Goal: Answer question/provide support: Share knowledge or assist other users

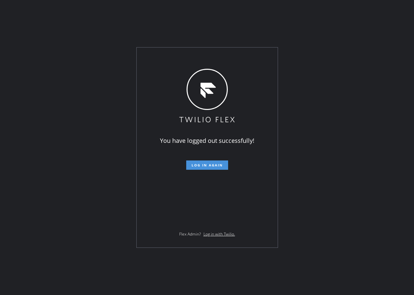
click at [215, 164] on span "Log in again" at bounding box center [207, 165] width 31 height 5
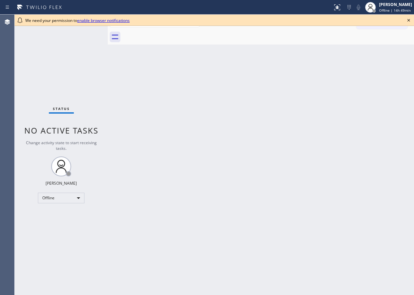
click at [410, 21] on icon at bounding box center [409, 20] width 8 height 8
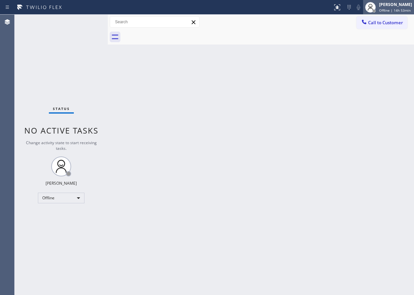
click at [394, 3] on div "[PERSON_NAME]" at bounding box center [395, 5] width 33 height 6
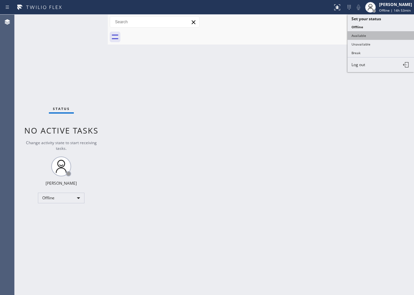
click at [365, 38] on button "Available" at bounding box center [381, 35] width 67 height 9
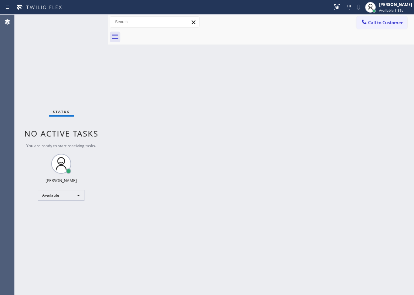
drag, startPoint x: 362, startPoint y: 84, endPoint x: 363, endPoint y: 15, distance: 69.5
click at [362, 84] on div "Back to Dashboard Change Sender ID Customers Technicians Select a contact Outbo…" at bounding box center [261, 155] width 306 height 281
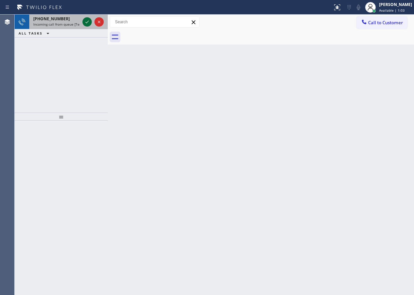
click at [85, 23] on icon at bounding box center [87, 22] width 8 height 8
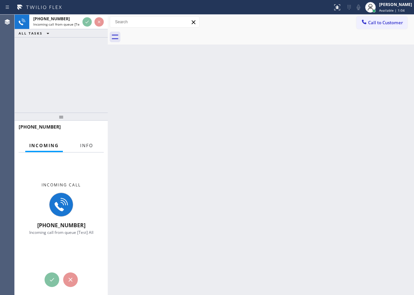
click at [82, 149] on button "Info" at bounding box center [86, 145] width 21 height 13
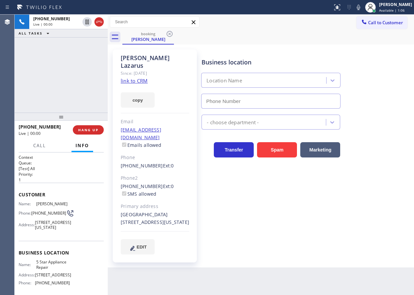
type input "[PHONE_NUMBER]"
click at [226, 240] on div "Business location 5 Star Appliance Repair (855) 731-4952 5 Star Appliance Trans…" at bounding box center [306, 158] width 212 height 215
click at [340, 231] on div "Business location 5 Star Appliance Repair (855) 731-4952 5 Star Appliance Trans…" at bounding box center [306, 152] width 212 height 202
click at [55, 270] on span "5 Star Appliance Repair" at bounding box center [52, 265] width 33 height 10
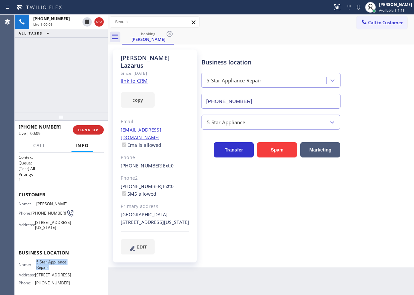
click at [55, 270] on span "5 Star Appliance Repair" at bounding box center [52, 265] width 33 height 10
copy span "5 Star Appliance Repair"
click at [272, 103] on input "[PHONE_NUMBER]" at bounding box center [270, 101] width 139 height 15
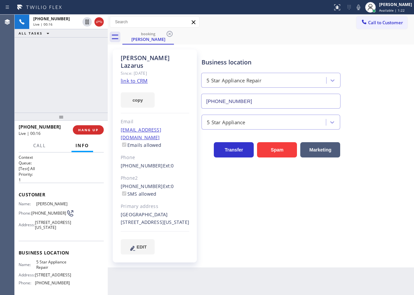
click at [134, 78] on link "link to CRM" at bounding box center [134, 81] width 27 height 7
click at [363, 8] on icon at bounding box center [359, 7] width 8 height 8
click at [363, 7] on icon at bounding box center [359, 7] width 8 height 8
click at [363, 6] on icon at bounding box center [359, 7] width 8 height 8
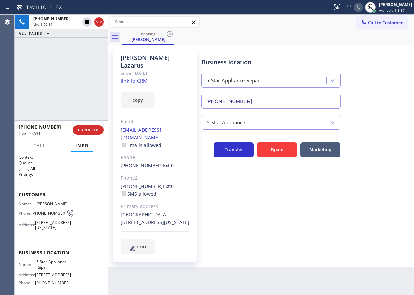
click at [388, 118] on div "5 Star Appliance" at bounding box center [306, 121] width 212 height 18
click at [98, 132] on span "HANG UP" at bounding box center [88, 130] width 20 height 5
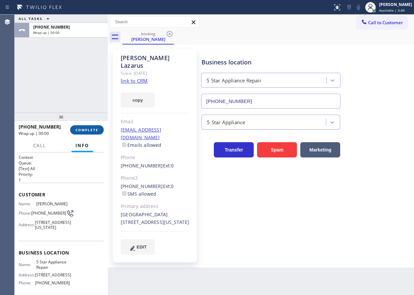
click at [98, 132] on span "COMPLETE" at bounding box center [87, 130] width 23 height 5
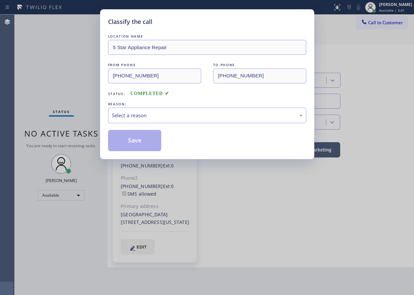
click at [166, 117] on div "Select a reason" at bounding box center [207, 116] width 191 height 8
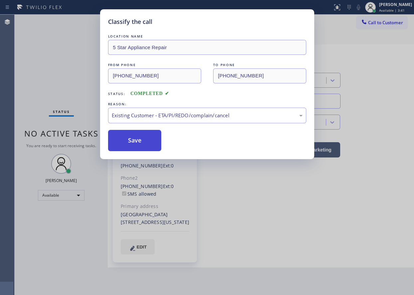
click at [143, 142] on button "Save" at bounding box center [135, 140] width 54 height 21
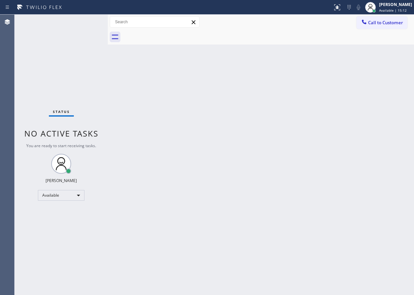
click at [394, 108] on div "Back to Dashboard Change Sender ID Customers Technicians Select a contact Outbo…" at bounding box center [261, 155] width 306 height 281
click at [389, 5] on div "[PERSON_NAME]" at bounding box center [395, 5] width 33 height 6
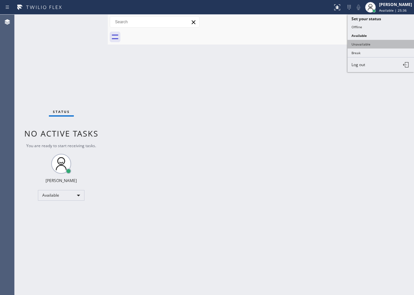
click at [370, 45] on button "Unavailable" at bounding box center [381, 44] width 67 height 9
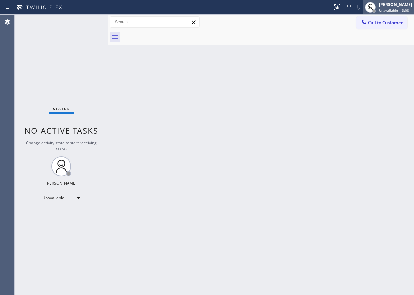
click at [384, 6] on div "[PERSON_NAME]" at bounding box center [395, 5] width 33 height 6
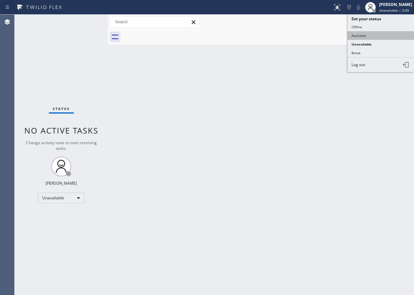
click at [384, 32] on button "Available" at bounding box center [381, 35] width 67 height 9
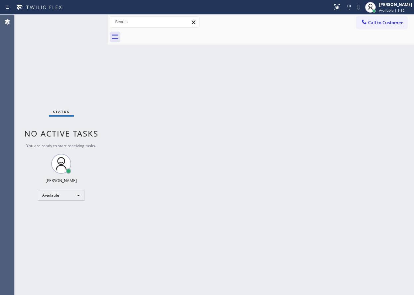
click at [373, 263] on div "Back to Dashboard Change Sender ID Customers Technicians Select a contact Outbo…" at bounding box center [261, 155] width 306 height 281
click at [300, 167] on div "Back to Dashboard Change Sender ID Customers Technicians Select a contact Outbo…" at bounding box center [261, 155] width 306 height 281
drag, startPoint x: 292, startPoint y: 237, endPoint x: 291, endPoint y: 264, distance: 26.9
click at [292, 237] on div "Back to Dashboard Change Sender ID Customers Technicians Select a contact Outbo…" at bounding box center [261, 155] width 306 height 281
click at [349, 176] on div "Back to Dashboard Change Sender ID Customers Technicians Select a contact Outbo…" at bounding box center [261, 155] width 306 height 281
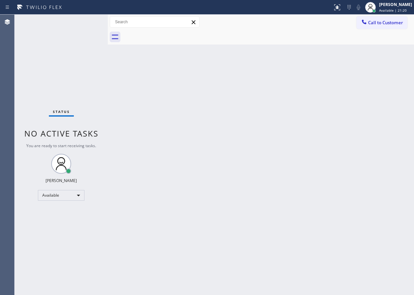
click at [284, 241] on div "Back to Dashboard Change Sender ID Customers Technicians Select a contact Outbo…" at bounding box center [261, 155] width 306 height 281
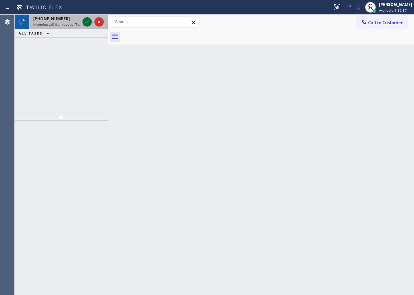
click at [88, 24] on icon at bounding box center [87, 22] width 8 height 8
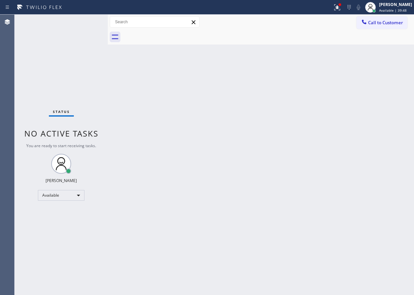
click at [189, 266] on div "Back to Dashboard Change Sender ID Customers Technicians Select a contact Outbo…" at bounding box center [261, 155] width 306 height 281
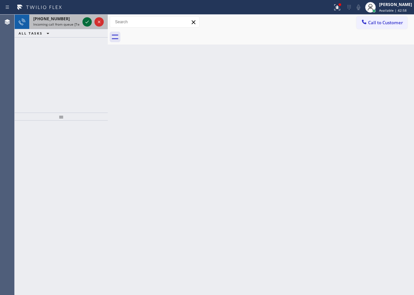
click at [88, 22] on icon at bounding box center [87, 22] width 8 height 8
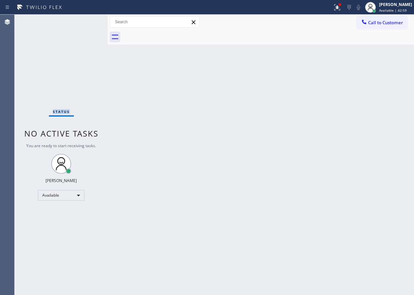
click at [88, 22] on div "Status No active tasks You are ready to start receiving tasks. [PERSON_NAME] Av…" at bounding box center [61, 155] width 93 height 281
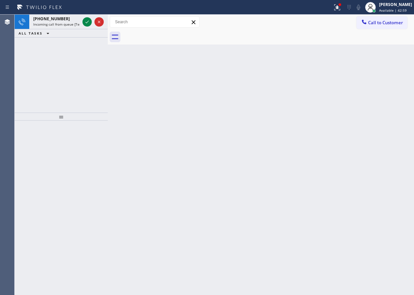
click at [88, 22] on icon at bounding box center [87, 22] width 8 height 8
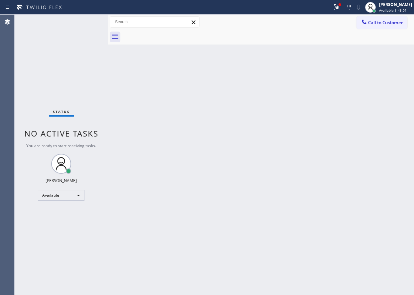
click at [88, 22] on div "Status No active tasks You are ready to start receiving tasks. [PERSON_NAME] Av…" at bounding box center [61, 155] width 93 height 281
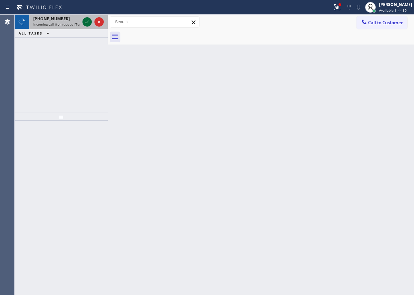
click at [88, 22] on icon at bounding box center [87, 22] width 8 height 8
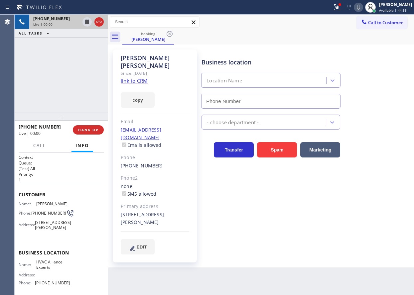
type input "[PHONE_NUMBER]"
click at [135, 78] on link "link to CRM" at bounding box center [134, 81] width 27 height 7
click at [38, 265] on div "Business location Name: HVAC Alliance Experts Address: Phone: (833) 558-1241" at bounding box center [61, 269] width 85 height 56
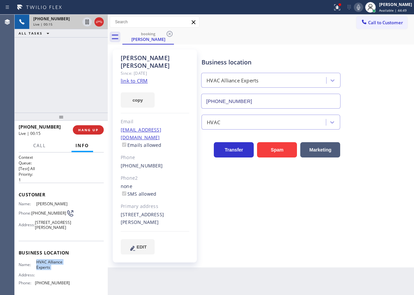
copy span "HVAC Alliance Experts"
click at [267, 100] on input "[PHONE_NUMBER]" at bounding box center [270, 101] width 139 height 15
click at [160, 70] on div "Since: [DATE]" at bounding box center [155, 74] width 69 height 8
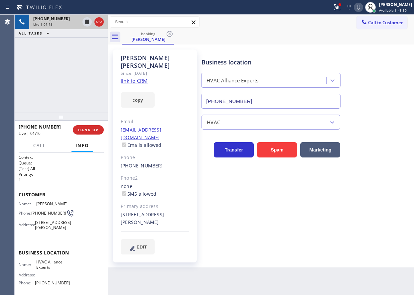
click at [160, 61] on div "Simon Contreras" at bounding box center [155, 61] width 69 height 15
copy div "Simon Contreras"
click at [165, 162] on div "[PHONE_NUMBER]" at bounding box center [155, 166] width 69 height 8
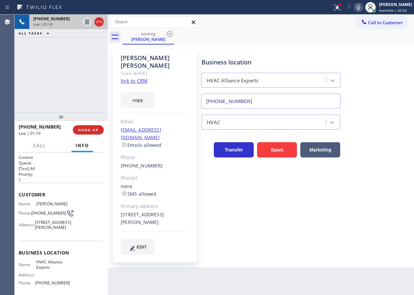
click at [165, 162] on div "[PHONE_NUMBER]" at bounding box center [155, 166] width 69 height 8
copy div "[PHONE_NUMBER]"
click at [135, 211] on div "[STREET_ADDRESS][PERSON_NAME]" at bounding box center [155, 218] width 69 height 15
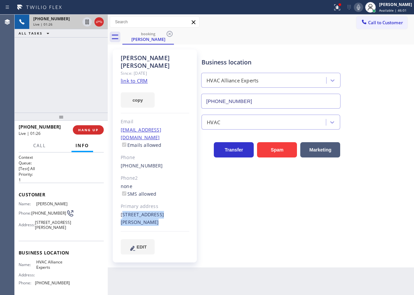
click at [135, 211] on div "[STREET_ADDRESS][PERSON_NAME]" at bounding box center [155, 218] width 69 height 15
copy div "[STREET_ADDRESS][PERSON_NAME]"
click at [363, 7] on icon at bounding box center [359, 7] width 8 height 8
click at [87, 21] on icon at bounding box center [87, 22] width 8 height 8
click at [368, 104] on div "Business location HVAC Alliance Experts (833) 558-1241" at bounding box center [306, 79] width 212 height 60
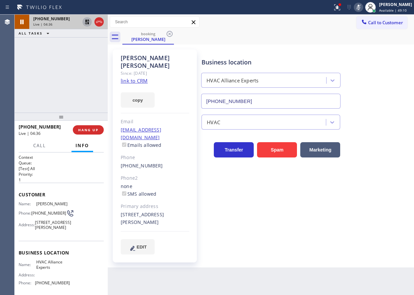
click at [88, 20] on icon at bounding box center [87, 22] width 5 height 5
click at [363, 9] on icon at bounding box center [359, 7] width 8 height 8
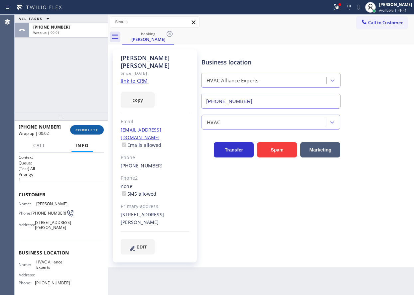
click at [85, 133] on button "COMPLETE" at bounding box center [87, 129] width 34 height 9
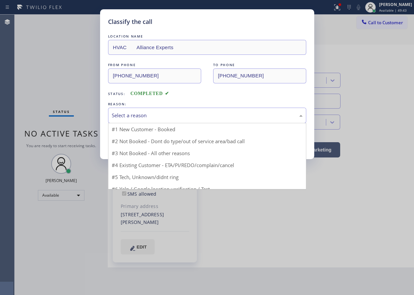
click at [145, 117] on div "Select a reason" at bounding box center [207, 116] width 191 height 8
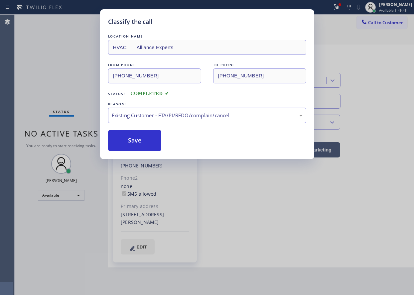
drag, startPoint x: 138, startPoint y: 136, endPoint x: 219, endPoint y: 18, distance: 143.6
click at [138, 136] on button "Save" at bounding box center [135, 140] width 54 height 21
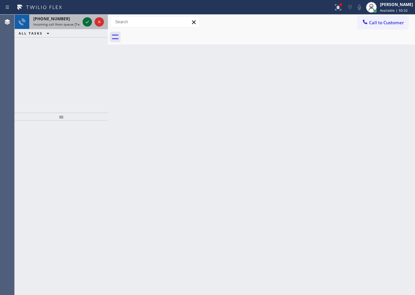
click at [85, 21] on icon at bounding box center [87, 22] width 8 height 8
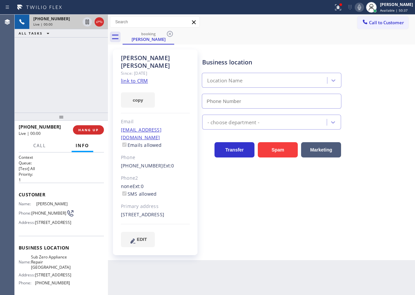
type input "(708) 316-0603"
click at [137, 78] on link "link to CRM" at bounding box center [134, 81] width 27 height 7
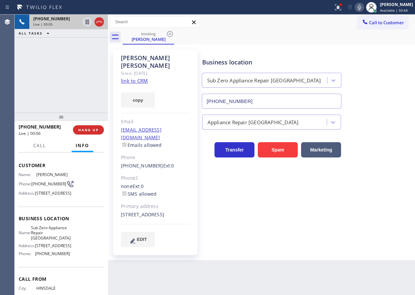
scroll to position [67, 0]
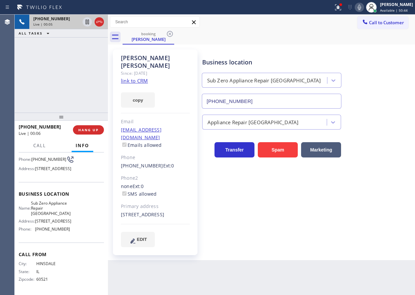
click at [58, 206] on span "Sub Zero Appliance Repair Oak Park" at bounding box center [51, 208] width 40 height 15
copy span "Sub Zero Appliance Repair Oak Park"
click at [268, 103] on input "(708) 316-0603" at bounding box center [272, 101] width 140 height 15
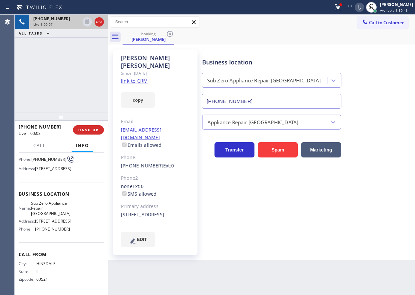
click at [268, 103] on input "(708) 316-0603" at bounding box center [272, 101] width 140 height 15
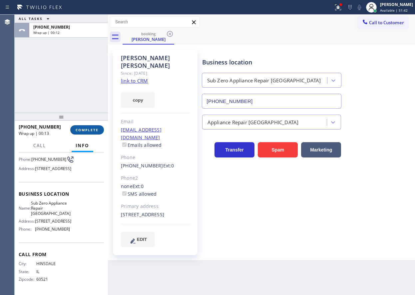
click at [85, 131] on span "COMPLETE" at bounding box center [87, 130] width 23 height 5
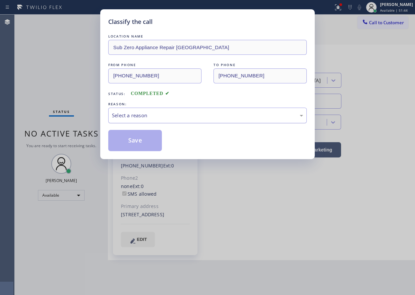
click at [187, 119] on div "Select a reason" at bounding box center [207, 116] width 198 height 16
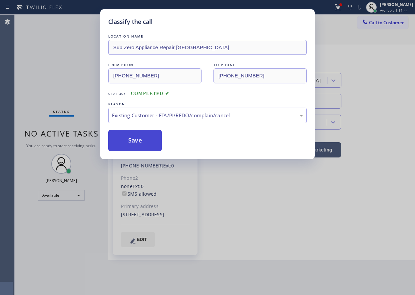
drag, startPoint x: 136, startPoint y: 148, endPoint x: 218, endPoint y: 150, distance: 82.5
click at [136, 148] on button "Save" at bounding box center [135, 140] width 54 height 21
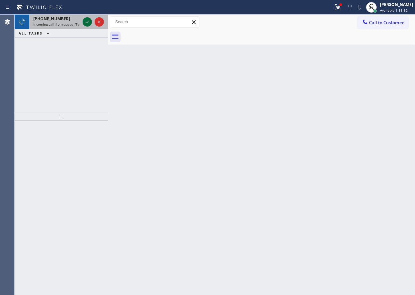
click at [89, 23] on icon at bounding box center [87, 22] width 8 height 8
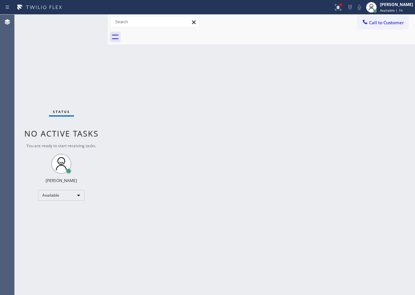
click at [71, 25] on div "Status No active tasks You are ready to start receiving tasks. [PERSON_NAME] Av…" at bounding box center [61, 155] width 93 height 281
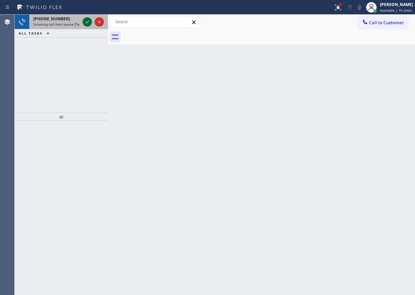
click at [83, 21] on div at bounding box center [87, 22] width 9 height 8
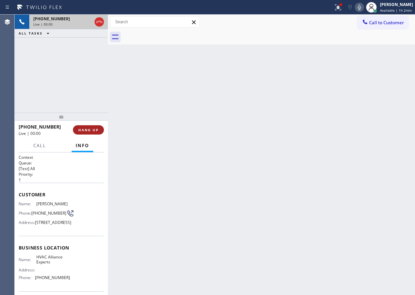
click at [86, 126] on button "HANG UP" at bounding box center [88, 129] width 31 height 9
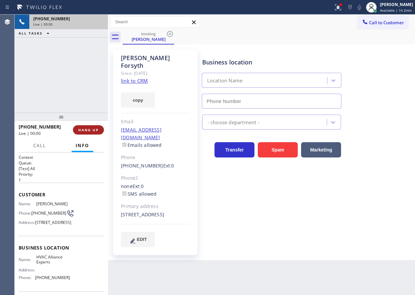
type input "[PHONE_NUMBER]"
click at [86, 126] on button "HANG UP" at bounding box center [88, 129] width 31 height 9
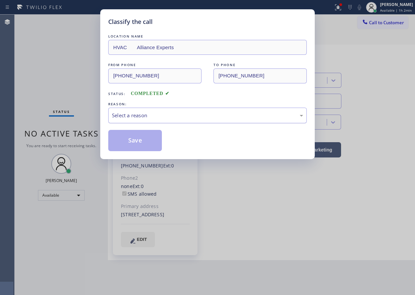
click at [141, 117] on div "Select a reason" at bounding box center [207, 116] width 191 height 8
click at [142, 140] on button "Save" at bounding box center [135, 140] width 54 height 21
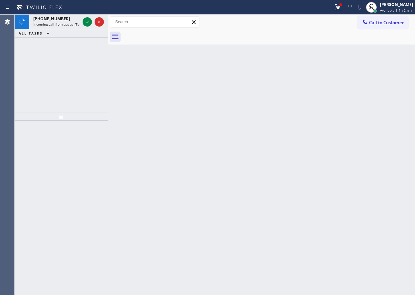
click at [368, 191] on div "Back to Dashboard Change Sender ID Customers Technicians Select a contact Outbo…" at bounding box center [261, 155] width 307 height 281
click at [51, 23] on span "Incoming call from queue [Test] All" at bounding box center [60, 24] width 55 height 5
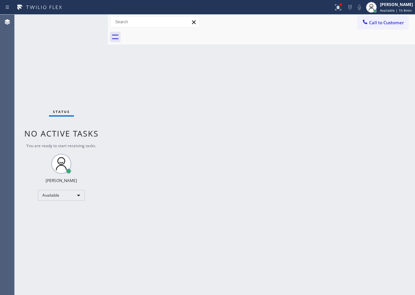
click at [359, 146] on div "Back to Dashboard Change Sender ID Customers Technicians Select a contact Outbo…" at bounding box center [261, 155] width 307 height 281
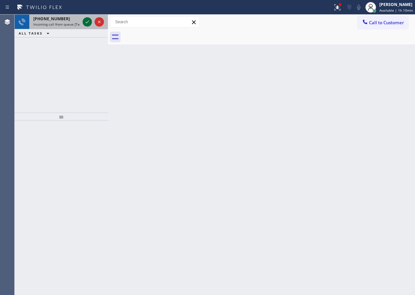
click at [86, 23] on icon at bounding box center [87, 22] width 8 height 8
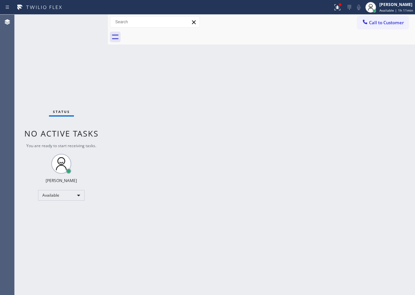
click at [85, 23] on div "Status No active tasks You are ready to start receiving tasks. [PERSON_NAME] Av…" at bounding box center [61, 155] width 93 height 281
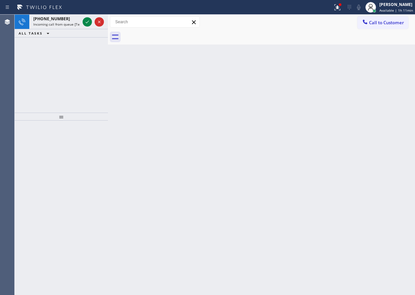
click at [85, 23] on icon at bounding box center [87, 22] width 8 height 8
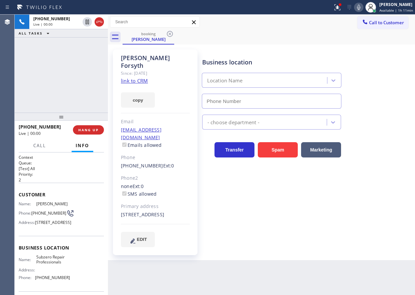
type input "(720) 740-5899"
click at [61, 265] on span "Subzero Repair Professionals" at bounding box center [52, 260] width 33 height 10
click at [60, 265] on span "Subzero Repair Professionals" at bounding box center [52, 260] width 33 height 10
copy span "Subzero Repair Professionals"
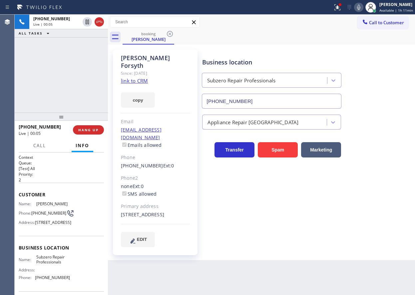
click at [263, 101] on input "(720) 740-5899" at bounding box center [272, 101] width 140 height 15
click at [142, 78] on link "link to CRM" at bounding box center [134, 81] width 27 height 7
click at [39, 225] on div "Name: Christina Forsyth Phone: (720) 290-8339 Address: 5378 South Algonquin Roa…" at bounding box center [44, 215] width 51 height 26
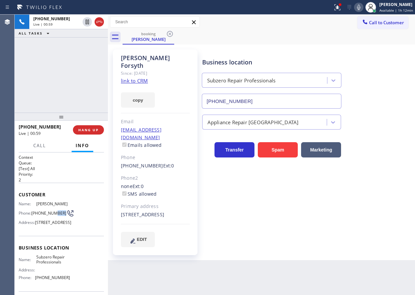
click at [39, 225] on div "Name: Christina Forsyth Phone: (720) 290-8339 Address: 5378 South Algonquin Roa…" at bounding box center [44, 215] width 51 height 26
copy div "(720) 290-8339"
click at [132, 211] on div "5378 South Algonquin Road Indian Hills, 80454 CO" at bounding box center [155, 215] width 69 height 8
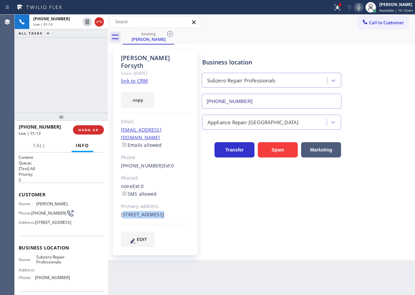
click at [132, 211] on div "5378 South Algonquin Road Indian Hills, 80454 CO" at bounding box center [155, 215] width 69 height 8
copy div "5378 South Algonquin Road Indian Hills, 80454 CO"
click at [95, 130] on span "HANG UP" at bounding box center [88, 130] width 20 height 5
click at [95, 130] on span "COMPLETE" at bounding box center [87, 130] width 23 height 5
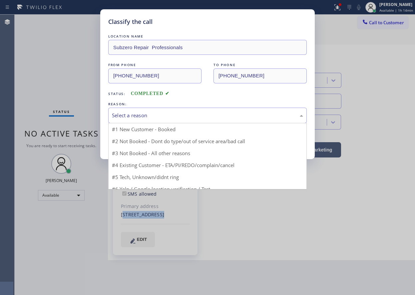
click at [184, 120] on div "Select a reason" at bounding box center [207, 116] width 198 height 16
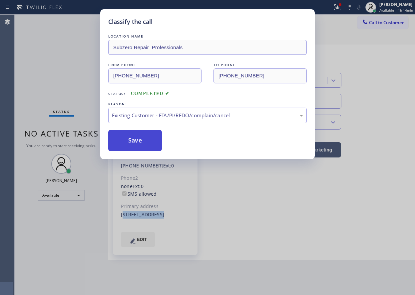
click at [140, 142] on button "Save" at bounding box center [135, 140] width 54 height 21
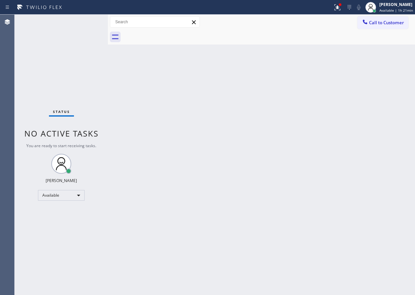
click at [99, 69] on div "Status No active tasks You are ready to start receiving tasks. [PERSON_NAME] Av…" at bounding box center [61, 155] width 93 height 281
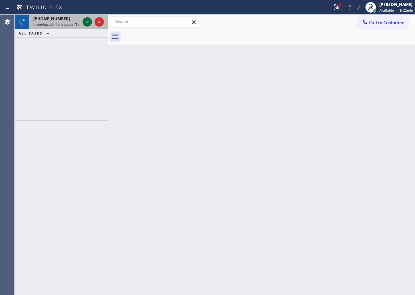
click at [88, 25] on icon at bounding box center [87, 22] width 8 height 8
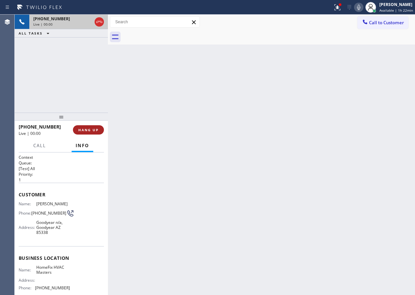
click at [91, 133] on button "HANG UP" at bounding box center [88, 129] width 31 height 9
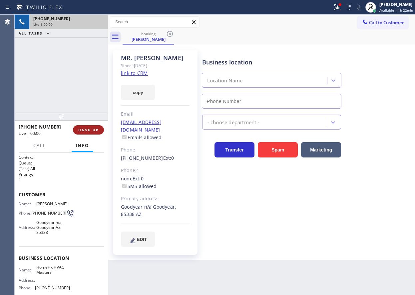
type input "(623) 401-0506"
click at [91, 132] on span "HANG UP" at bounding box center [88, 130] width 20 height 5
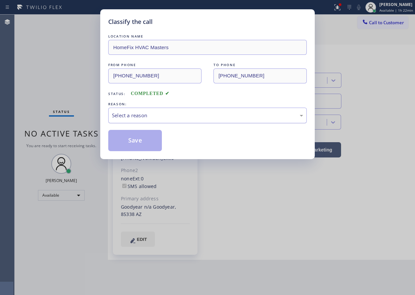
click at [191, 117] on div "Select a reason" at bounding box center [207, 116] width 191 height 8
click at [146, 145] on button "Save" at bounding box center [135, 140] width 54 height 21
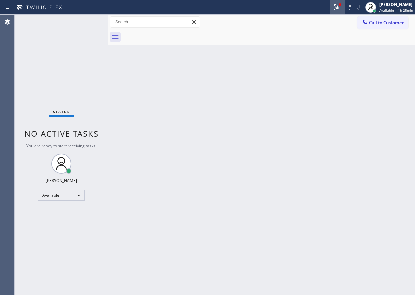
click at [344, 6] on div at bounding box center [337, 7] width 15 height 8
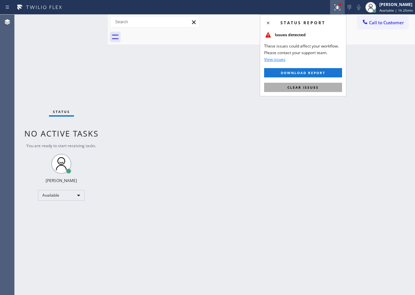
click at [294, 87] on span "Clear issues" at bounding box center [302, 87] width 31 height 5
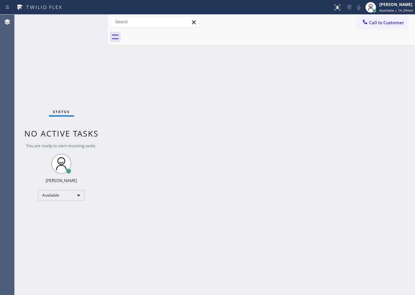
click at [397, 155] on div "Back to Dashboard Change Sender ID Customers Technicians Select a contact Outbo…" at bounding box center [261, 155] width 307 height 281
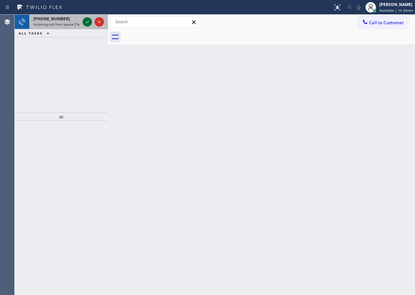
click at [88, 22] on icon at bounding box center [86, 22] width 3 height 3
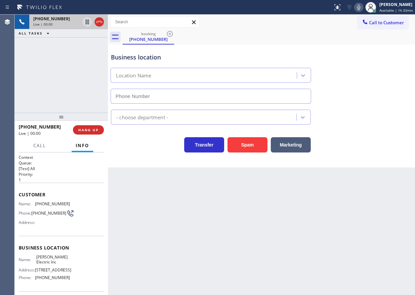
type input "(862) 370-3680"
click at [86, 135] on button "HANG UP" at bounding box center [88, 129] width 31 height 9
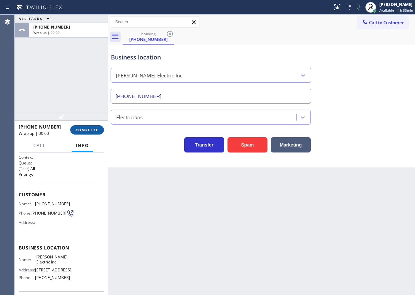
click at [87, 133] on button "COMPLETE" at bounding box center [87, 129] width 34 height 9
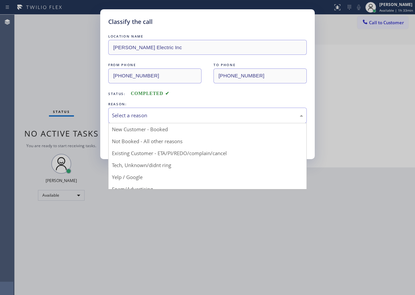
click at [161, 118] on div "Select a reason" at bounding box center [207, 116] width 191 height 8
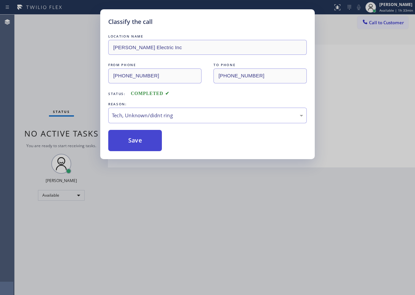
drag, startPoint x: 156, startPoint y: 166, endPoint x: 146, endPoint y: 136, distance: 31.4
click at [145, 135] on button "Save" at bounding box center [135, 140] width 54 height 21
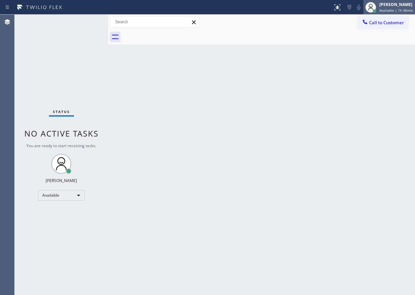
click at [394, 1] on div "Paula Arnado Available | 1h 36min" at bounding box center [396, 7] width 37 height 12
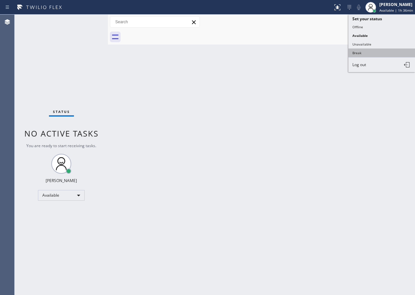
click at [365, 55] on button "Break" at bounding box center [381, 53] width 67 height 9
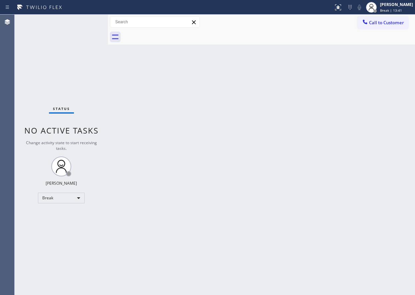
drag, startPoint x: 410, startPoint y: 13, endPoint x: 408, endPoint y: 16, distance: 3.6
click at [410, 13] on div "Paula Arnado Break | 13:41" at bounding box center [389, 7] width 51 height 15
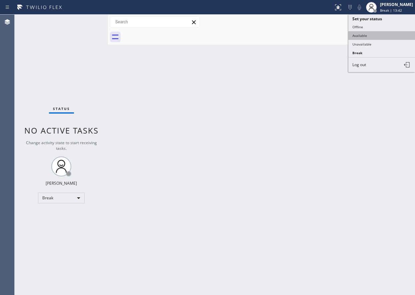
click at [380, 37] on button "Available" at bounding box center [381, 35] width 67 height 9
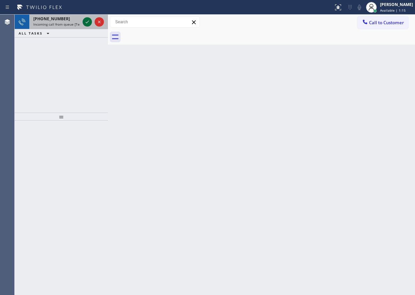
click at [85, 23] on icon at bounding box center [87, 22] width 8 height 8
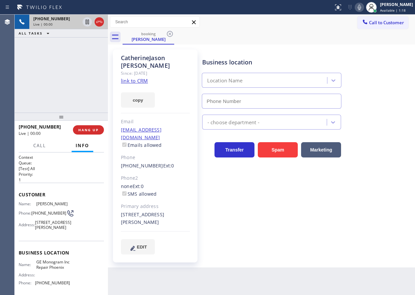
type input "(602) 755-6398"
click at [137, 82] on link "link to CRM" at bounding box center [134, 81] width 27 height 7
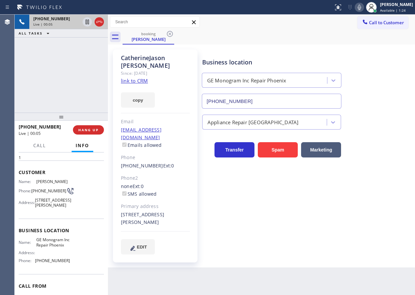
scroll to position [33, 0]
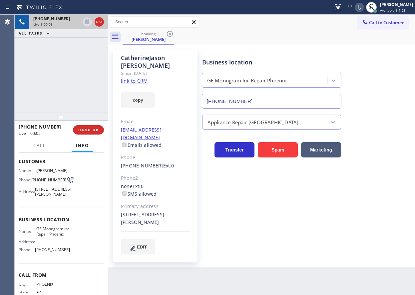
click at [48, 237] on span "GE Monogram Inc Repair Phoenix" at bounding box center [52, 232] width 33 height 10
copy span "GE Monogram Inc Repair Phoenix"
click at [271, 105] on input "(602) 755-6398" at bounding box center [272, 101] width 140 height 15
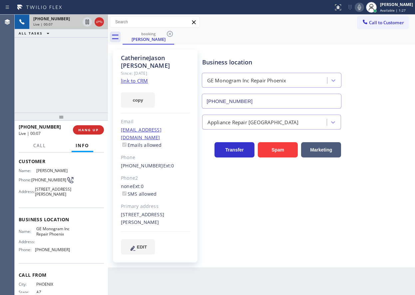
click at [271, 105] on input "(602) 755-6398" at bounding box center [272, 101] width 140 height 15
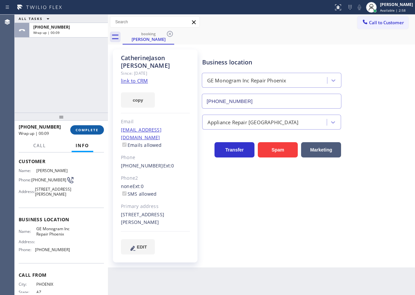
click at [91, 131] on span "COMPLETE" at bounding box center [87, 130] width 23 height 5
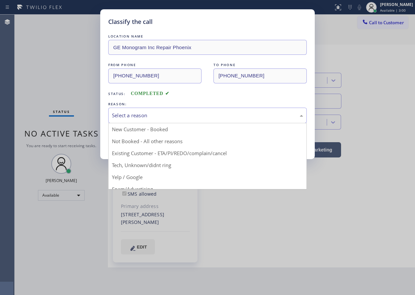
click at [153, 117] on div "Select a reason" at bounding box center [207, 116] width 191 height 8
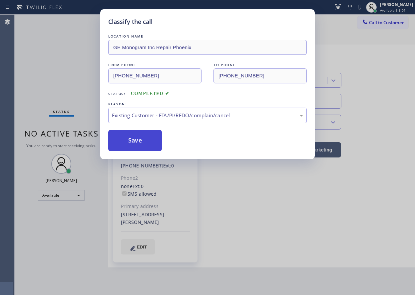
click at [153, 141] on button "Save" at bounding box center [135, 140] width 54 height 21
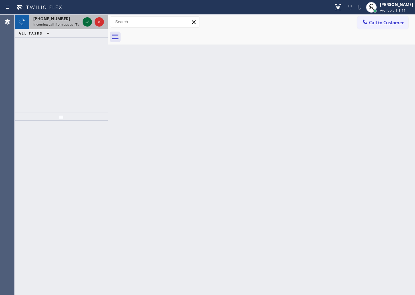
click at [88, 22] on icon at bounding box center [86, 22] width 3 height 3
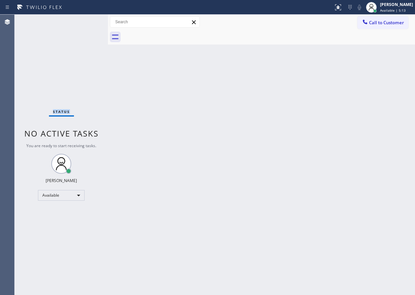
click at [88, 22] on div "Status No active tasks You are ready to start receiving tasks. [PERSON_NAME] Av…" at bounding box center [61, 155] width 93 height 281
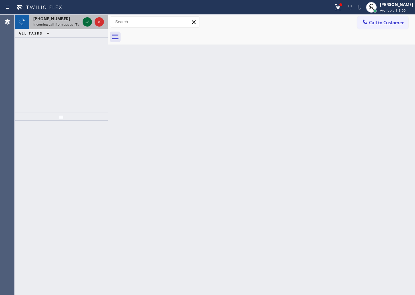
click at [88, 22] on icon at bounding box center [87, 22] width 8 height 8
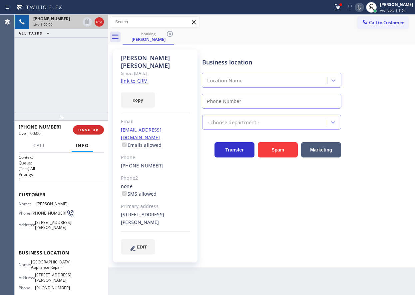
type input "(773) 830-4668"
click at [145, 78] on link "link to CRM" at bounding box center [134, 81] width 27 height 7
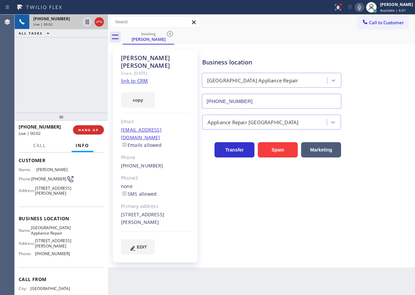
scroll to position [67, 0]
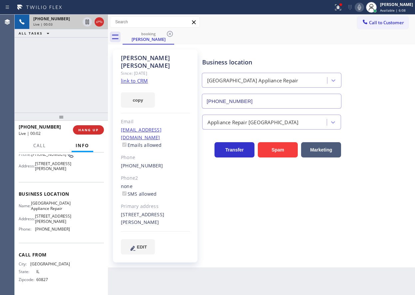
click at [55, 211] on span "Calumet Heights Appliance Repair" at bounding box center [51, 206] width 40 height 10
click at [292, 102] on input "(773) 830-4668" at bounding box center [272, 101] width 140 height 15
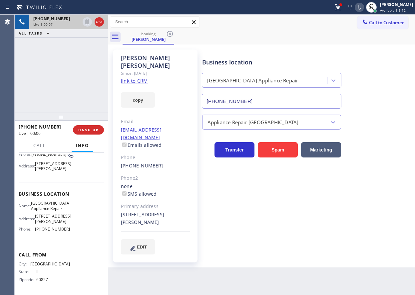
click at [292, 102] on input "(773) 830-4668" at bounding box center [272, 101] width 140 height 15
click at [89, 132] on span "HANG UP" at bounding box center [88, 130] width 20 height 5
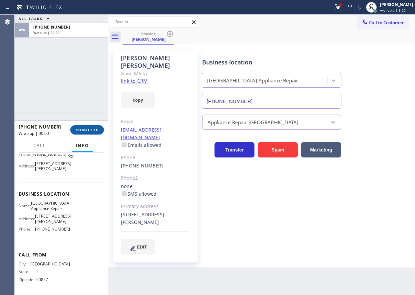
click at [95, 126] on button "COMPLETE" at bounding box center [87, 129] width 34 height 9
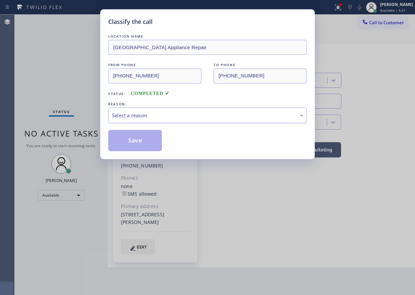
click at [157, 117] on div "Select a reason" at bounding box center [207, 116] width 191 height 8
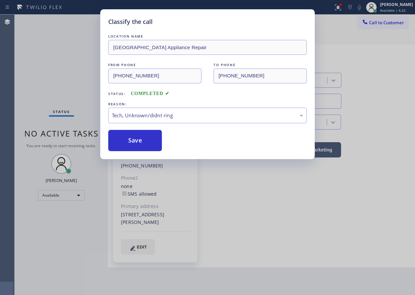
click at [142, 147] on button "Save" at bounding box center [135, 140] width 54 height 21
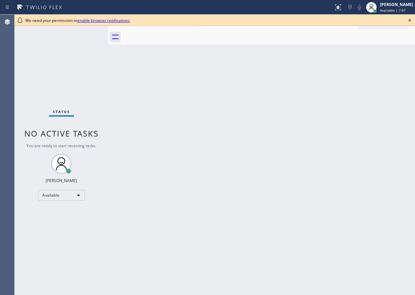
click at [407, 19] on icon at bounding box center [409, 20] width 8 height 8
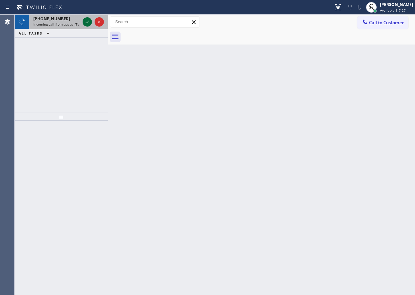
click at [83, 18] on div at bounding box center [87, 22] width 9 height 8
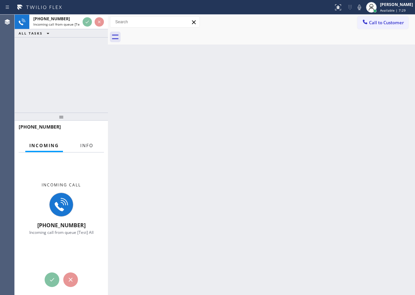
drag, startPoint x: 81, startPoint y: 148, endPoint x: 85, endPoint y: 147, distance: 4.4
click at [82, 147] on span "Info" at bounding box center [86, 146] width 13 height 6
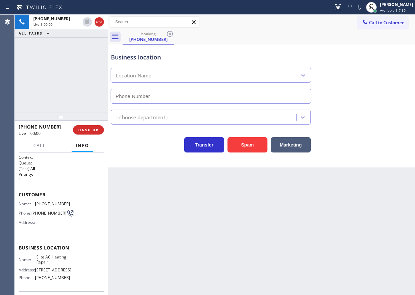
type input "[PHONE_NUMBER]"
click at [74, 127] on div "[PHONE_NUMBER] Live | 00:01 HANG UP" at bounding box center [61, 129] width 85 height 17
click at [51, 265] on span "Elite AC Heating Repair" at bounding box center [52, 260] width 33 height 10
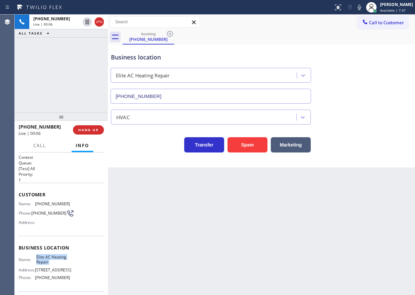
copy span "Elite AC Heating Repair"
click at [176, 93] on input "[PHONE_NUMBER]" at bounding box center [210, 96] width 200 height 15
click at [37, 204] on span "[PHONE_NUMBER]" at bounding box center [52, 204] width 35 height 5
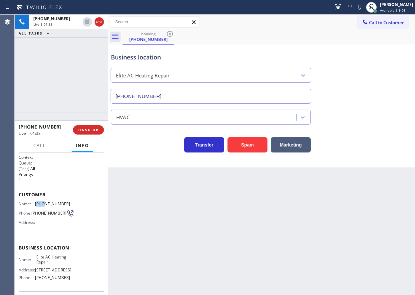
click at [37, 204] on span "[PHONE_NUMBER]" at bounding box center [52, 204] width 35 height 5
copy span "[PHONE_NUMBER]"
click at [363, 8] on icon at bounding box center [359, 7] width 8 height 8
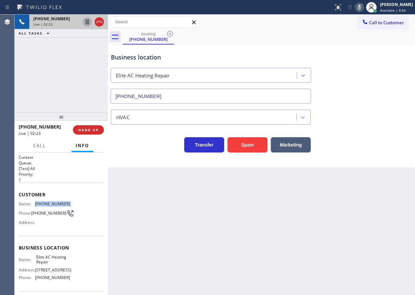
click at [86, 25] on icon at bounding box center [87, 22] width 8 height 8
click at [362, 9] on icon at bounding box center [359, 7] width 8 height 8
click at [86, 24] on icon at bounding box center [87, 22] width 5 height 5
click at [363, 8] on icon at bounding box center [359, 7] width 8 height 8
click at [361, 8] on icon at bounding box center [358, 7] width 3 height 5
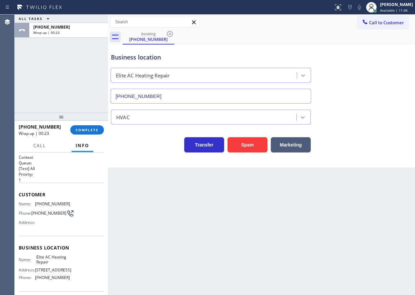
click at [97, 125] on div "[PHONE_NUMBER] Wrap up | 00:23 COMPLETE" at bounding box center [61, 129] width 85 height 17
click at [95, 128] on span "COMPLETE" at bounding box center [87, 130] width 23 height 5
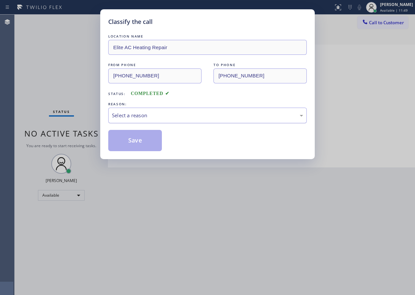
click at [164, 117] on div "Select a reason" at bounding box center [207, 116] width 191 height 8
click at [138, 140] on button "Save" at bounding box center [135, 140] width 54 height 21
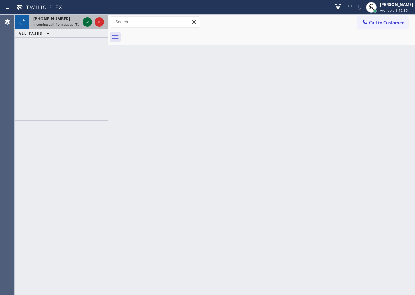
click at [85, 23] on icon at bounding box center [87, 22] width 8 height 8
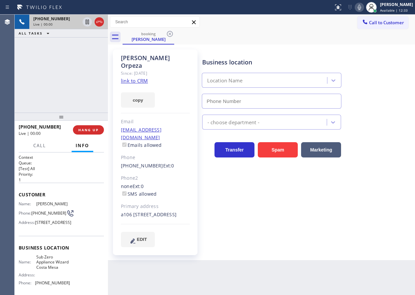
type input "[PHONE_NUMBER]"
click at [139, 78] on link "link to CRM" at bounding box center [134, 81] width 27 height 7
click at [45, 270] on span "Sub Zero Appliance Wizard Costa Mesa" at bounding box center [52, 262] width 33 height 15
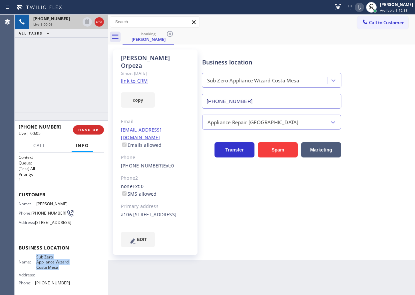
click at [45, 270] on span "Sub Zero Appliance Wizard Costa Mesa" at bounding box center [52, 262] width 33 height 15
copy span "Sub Zero Appliance Wizard Costa Mesa"
click at [249, 106] on input "[PHONE_NUMBER]" at bounding box center [272, 101] width 140 height 15
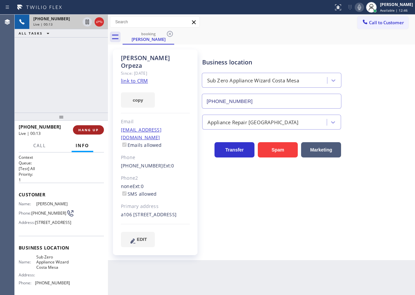
click at [88, 131] on span "HANG UP" at bounding box center [88, 130] width 20 height 5
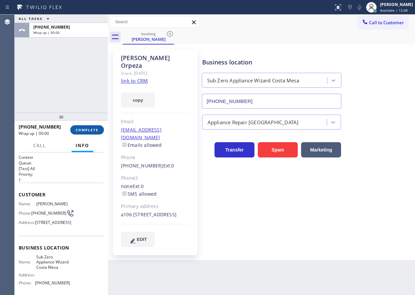
click at [89, 130] on span "COMPLETE" at bounding box center [87, 130] width 23 height 5
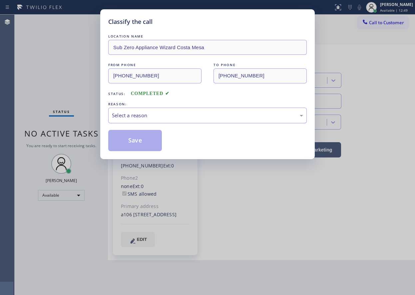
click at [156, 120] on div "Select a reason" at bounding box center [207, 116] width 198 height 16
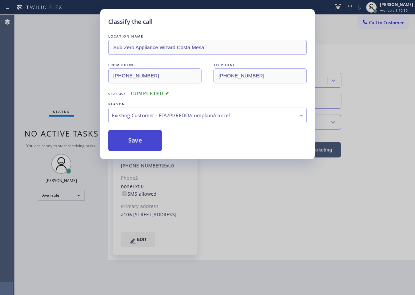
click at [151, 144] on button "Save" at bounding box center [135, 140] width 54 height 21
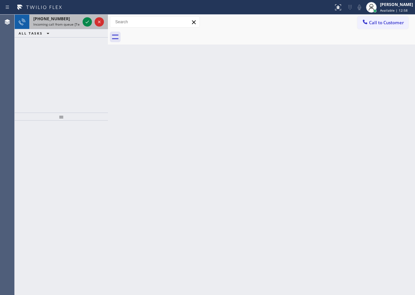
click at [58, 25] on span "Incoming call from queue [Test] All" at bounding box center [60, 24] width 55 height 5
click at [87, 21] on icon at bounding box center [87, 22] width 8 height 8
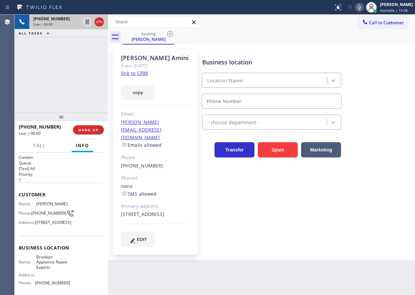
type input "[PHONE_NUMBER]"
click at [145, 73] on link "link to CRM" at bounding box center [134, 73] width 27 height 7
click at [52, 270] on span "Brooklyn Appliance Repair Experts" at bounding box center [52, 262] width 33 height 15
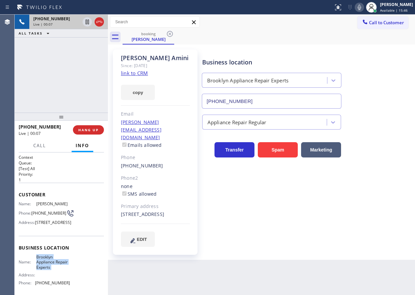
copy span "Brooklyn Appliance Repair Experts"
click at [297, 102] on input "[PHONE_NUMBER]" at bounding box center [272, 101] width 140 height 15
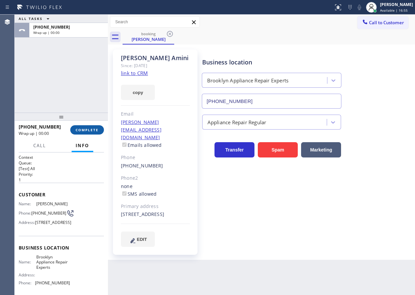
click at [89, 130] on span "COMPLETE" at bounding box center [87, 130] width 23 height 5
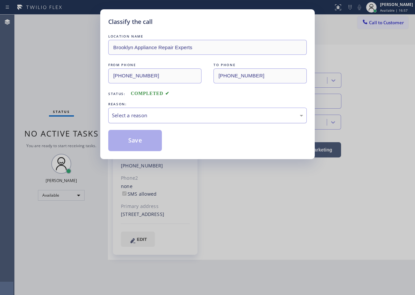
click at [162, 113] on div "Select a reason" at bounding box center [207, 116] width 191 height 8
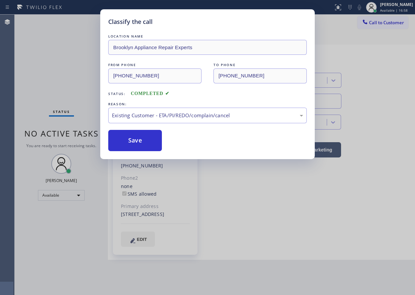
click at [136, 133] on button "Save" at bounding box center [135, 140] width 54 height 21
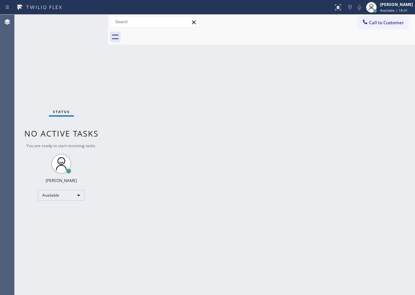
click at [371, 121] on div "Back to Dashboard Change Sender ID Customers Technicians Select a contact Outbo…" at bounding box center [261, 155] width 307 height 281
click at [399, 3] on div "[PERSON_NAME]" at bounding box center [396, 5] width 33 height 6
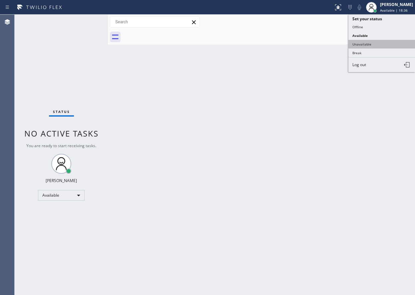
click at [365, 45] on button "Unavailable" at bounding box center [381, 44] width 67 height 9
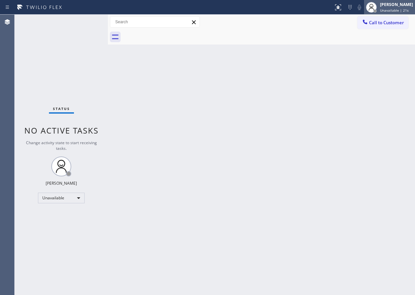
click at [403, 12] on span "Unavailable | 21s" at bounding box center [394, 10] width 29 height 5
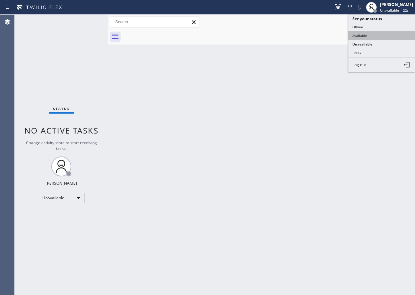
click at [394, 37] on button "Available" at bounding box center [381, 35] width 67 height 9
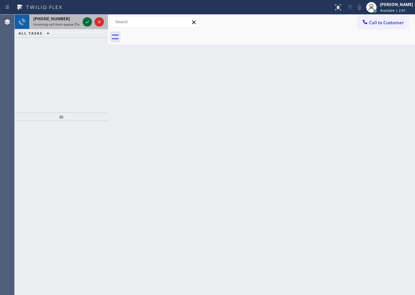
click at [87, 25] on icon at bounding box center [87, 22] width 8 height 8
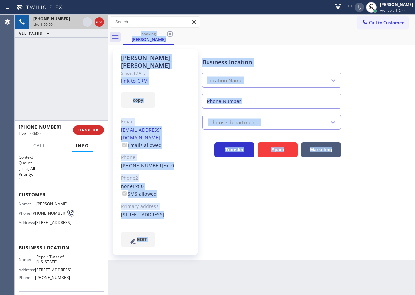
type input "[PHONE_NUMBER]"
click at [267, 250] on div "Business location Repair Twist of [US_STATE] [PHONE_NUMBER] Appliance Repair Re…" at bounding box center [307, 155] width 212 height 208
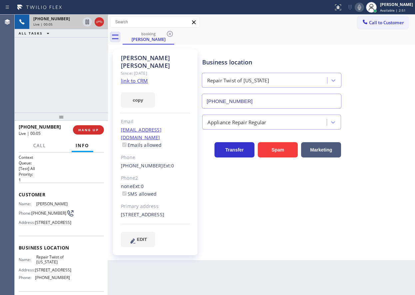
click at [143, 78] on link "link to CRM" at bounding box center [134, 81] width 27 height 7
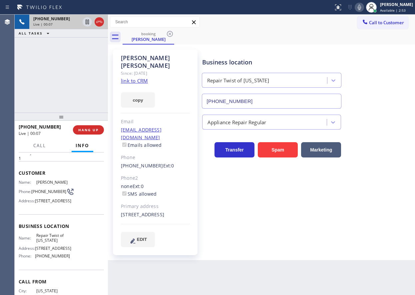
scroll to position [33, 0]
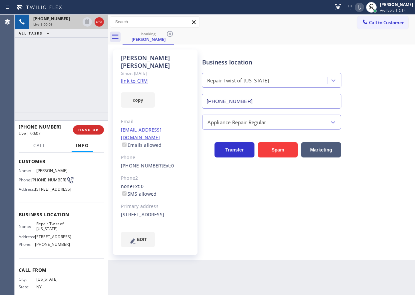
click at [40, 232] on span "Repair Twist of [US_STATE]" at bounding box center [52, 227] width 33 height 10
copy span "Repair Twist of [US_STATE]"
click at [289, 108] on input "[PHONE_NUMBER]" at bounding box center [272, 101] width 140 height 15
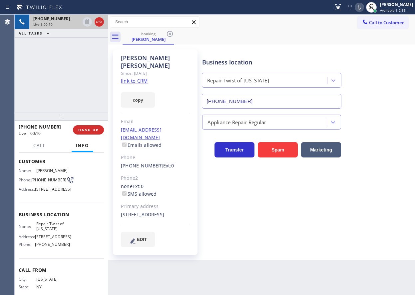
click at [289, 108] on input "[PHONE_NUMBER]" at bounding box center [272, 101] width 140 height 15
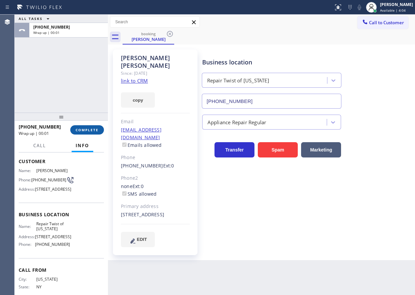
click at [87, 132] on span "COMPLETE" at bounding box center [87, 130] width 23 height 5
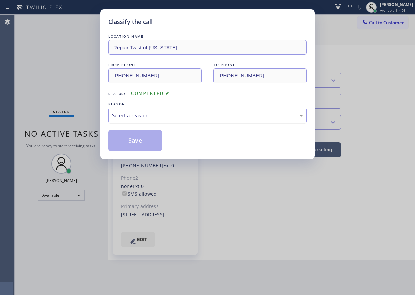
click at [180, 119] on div "Select a reason" at bounding box center [207, 116] width 191 height 8
click at [144, 150] on button "Save" at bounding box center [135, 140] width 54 height 21
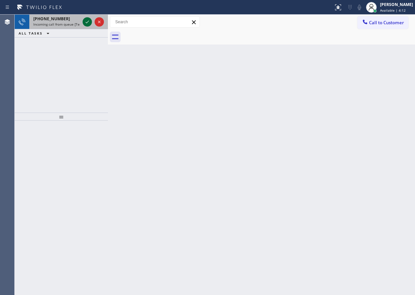
click at [86, 24] on icon at bounding box center [87, 22] width 8 height 8
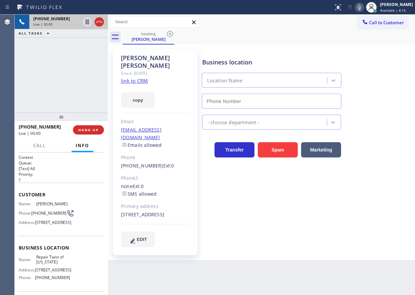
type input "[PHONE_NUMBER]"
click at [363, 9] on icon at bounding box center [359, 7] width 8 height 8
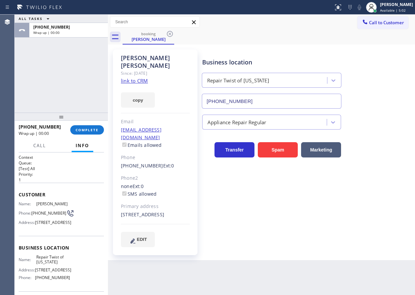
click at [361, 61] on div "Business location Repair Twist of [US_STATE] [PHONE_NUMBER]" at bounding box center [307, 79] width 212 height 60
click at [85, 124] on div "[PHONE_NUMBER] Wrap up | 00:05 COMPLETE" at bounding box center [61, 129] width 85 height 17
click at [96, 127] on button "COMPLETE" at bounding box center [87, 129] width 34 height 9
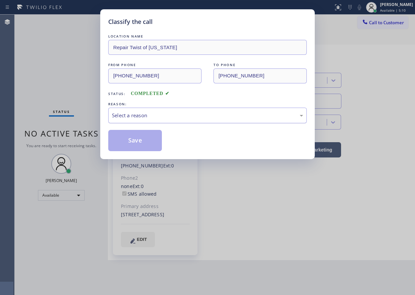
click at [175, 114] on div "Select a reason" at bounding box center [207, 116] width 191 height 8
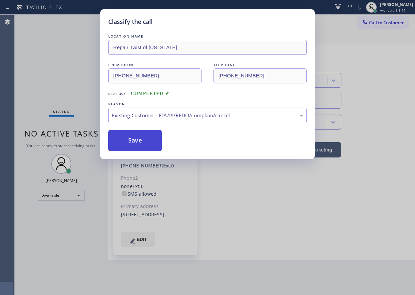
click at [134, 141] on button "Save" at bounding box center [135, 140] width 54 height 21
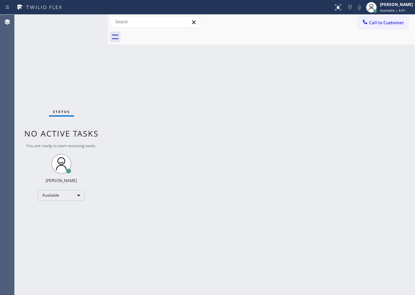
click at [395, 164] on div "Back to Dashboard Change Sender ID Customers Technicians Select a contact Outbo…" at bounding box center [261, 155] width 307 height 281
click at [388, 27] on button "Call to Customer" at bounding box center [382, 22] width 51 height 13
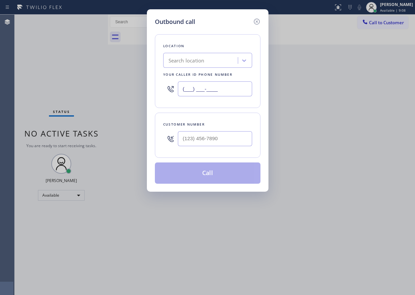
click at [230, 88] on input "(___) ___-____" at bounding box center [215, 89] width 74 height 15
paste input "833) 558-1241"
type input "[PHONE_NUMBER]"
click at [242, 144] on input "(___) ___-____" at bounding box center [215, 138] width 74 height 15
paste input "626) 548-0161"
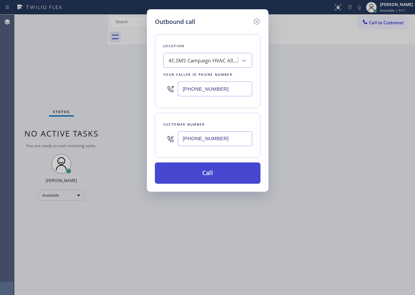
type input "[PHONE_NUMBER]"
click at [205, 170] on button "Call" at bounding box center [207, 173] width 105 height 21
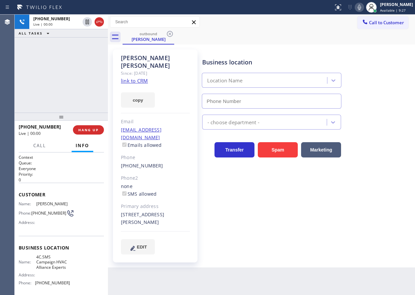
type input "[PHONE_NUMBER]"
click at [139, 78] on link "link to CRM" at bounding box center [134, 81] width 27 height 7
click at [95, 130] on span "HANG UP" at bounding box center [88, 130] width 20 height 5
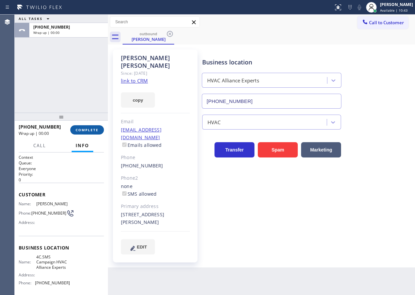
click at [96, 130] on span "COMPLETE" at bounding box center [87, 130] width 23 height 5
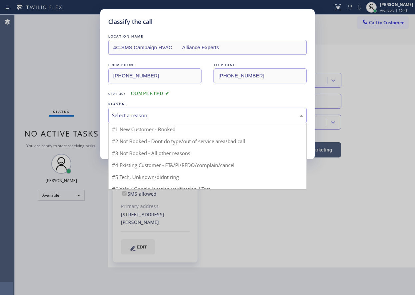
click at [163, 117] on div "Select a reason" at bounding box center [207, 116] width 191 height 8
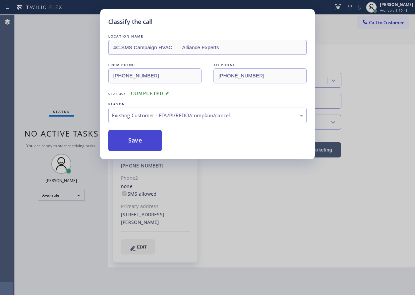
click at [150, 144] on button "Save" at bounding box center [135, 140] width 54 height 21
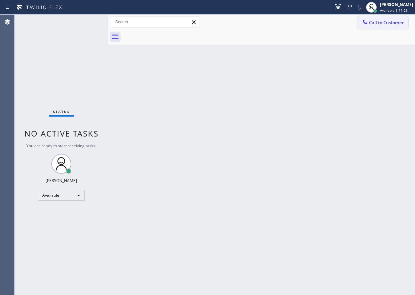
click at [391, 19] on button "Call to Customer" at bounding box center [382, 22] width 51 height 13
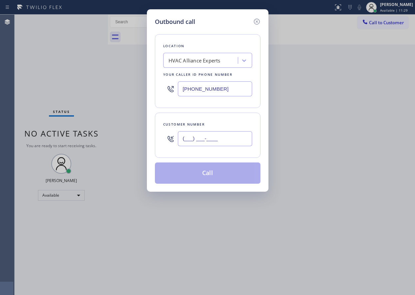
click at [233, 137] on input "(___) ___-____" at bounding box center [215, 138] width 74 height 15
paste input "626) 548-0161"
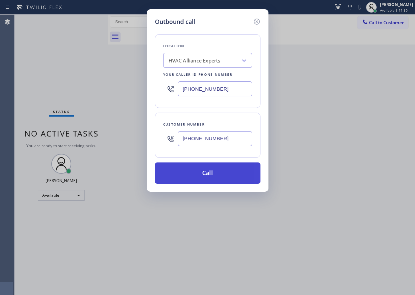
click at [208, 173] on button "Call" at bounding box center [207, 173] width 105 height 21
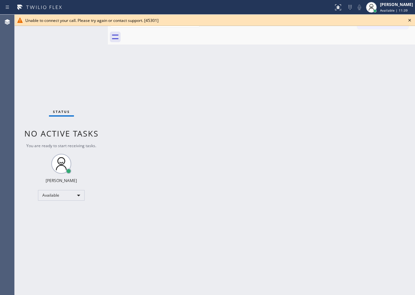
click at [388, 152] on div "Back to Dashboard Change Sender ID Customers Technicians Select a contact Outbo…" at bounding box center [261, 155] width 307 height 281
click at [407, 22] on icon at bounding box center [409, 20] width 8 height 8
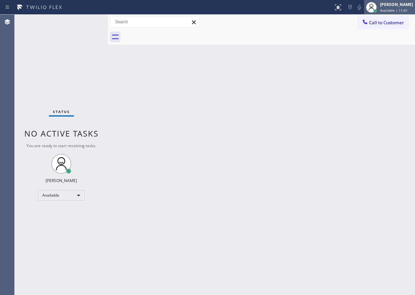
click at [397, 5] on div "[PERSON_NAME]" at bounding box center [396, 5] width 33 height 6
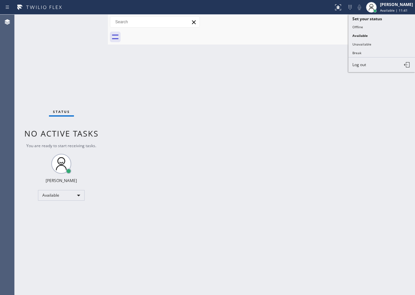
click at [318, 129] on div "Back to Dashboard Change Sender ID Customers Technicians Select a contact Outbo…" at bounding box center [261, 155] width 307 height 281
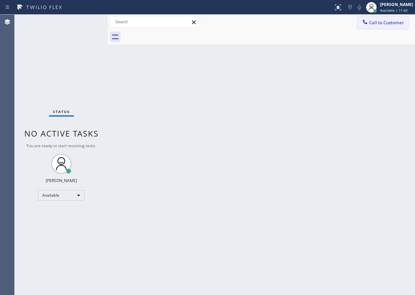
click at [391, 25] on span "Call to Customer" at bounding box center [386, 23] width 35 height 6
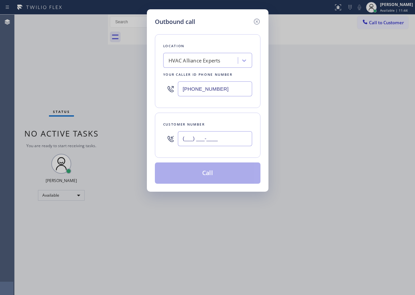
click at [214, 137] on input "(___) ___-____" at bounding box center [215, 138] width 74 height 15
paste input "626) 548-0161"
type input "[PHONE_NUMBER]"
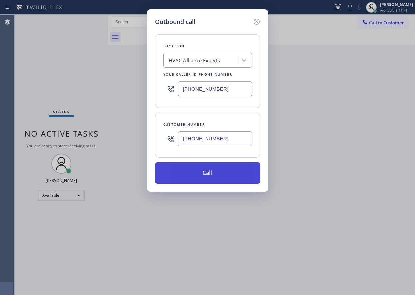
click at [230, 174] on button "Call" at bounding box center [207, 173] width 105 height 21
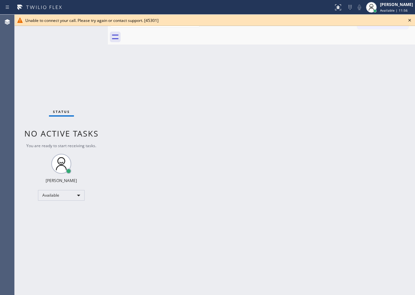
click at [411, 20] on icon at bounding box center [409, 20] width 8 height 8
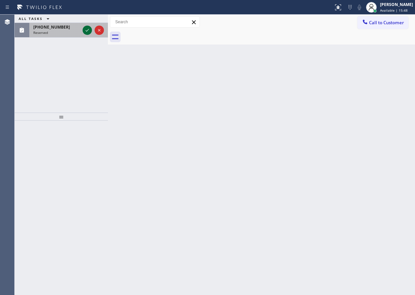
click at [84, 28] on icon at bounding box center [87, 30] width 8 height 8
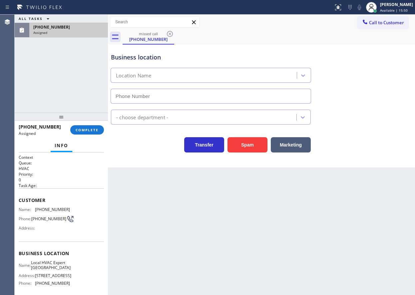
type input "[PHONE_NUMBER]"
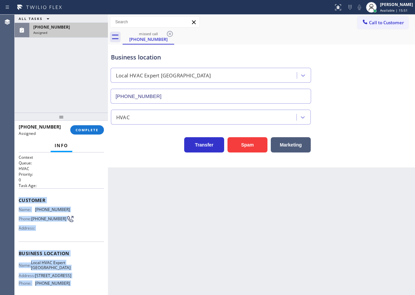
scroll to position [67, 0]
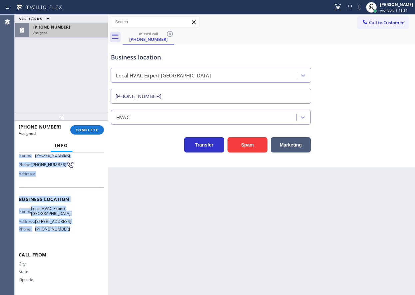
drag, startPoint x: 17, startPoint y: 196, endPoint x: 87, endPoint y: 152, distance: 82.6
click at [87, 228] on div "Context Queue: HVAC Priority: 0 Task Age: Customer Name: [PHONE_NUMBER] Phone: …" at bounding box center [61, 224] width 93 height 143
copy div "Customer Name: [PHONE_NUMBER] Phone: [PHONE_NUMBER] Address: Business location …"
click at [87, 130] on span "COMPLETE" at bounding box center [87, 130] width 23 height 5
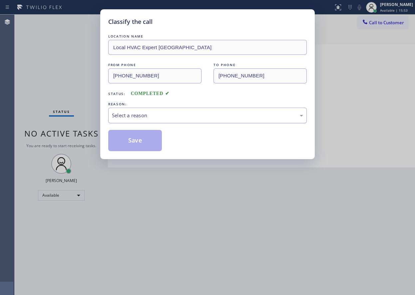
click at [150, 119] on div "Select a reason" at bounding box center [207, 116] width 191 height 8
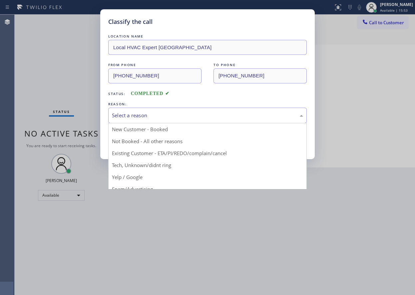
drag, startPoint x: 141, startPoint y: 164, endPoint x: 140, endPoint y: 147, distance: 17.6
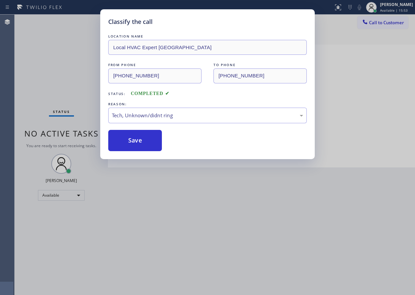
click at [140, 137] on button "Save" at bounding box center [135, 140] width 54 height 21
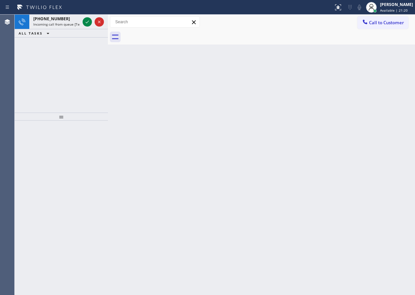
click at [367, 147] on div "Back to Dashboard Change Sender ID Customers Technicians Select a contact Outbo…" at bounding box center [261, 155] width 307 height 281
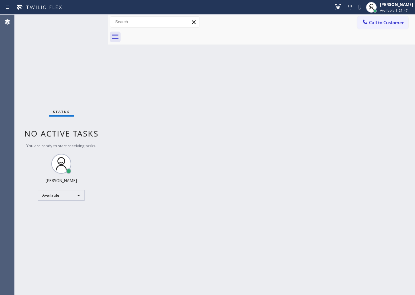
click at [408, 152] on div "Back to Dashboard Change Sender ID Customers Technicians Select a contact Outbo…" at bounding box center [261, 155] width 307 height 281
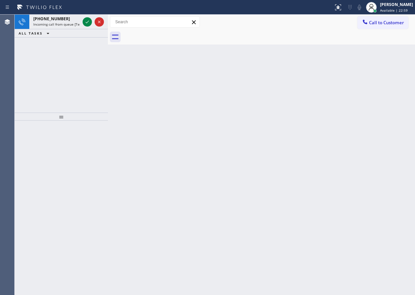
click at [370, 205] on div "Back to Dashboard Change Sender ID Customers Technicians Select a contact Outbo…" at bounding box center [261, 155] width 307 height 281
click at [88, 24] on icon at bounding box center [87, 22] width 8 height 8
drag, startPoint x: 409, startPoint y: 107, endPoint x: 402, endPoint y: 108, distance: 7.0
click at [409, 107] on div "Back to Dashboard Change Sender ID Customers Technicians Select a contact Outbo…" at bounding box center [261, 155] width 307 height 281
click at [86, 22] on icon at bounding box center [87, 22] width 8 height 8
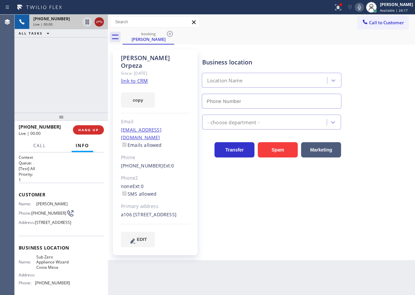
type input "[PHONE_NUMBER]"
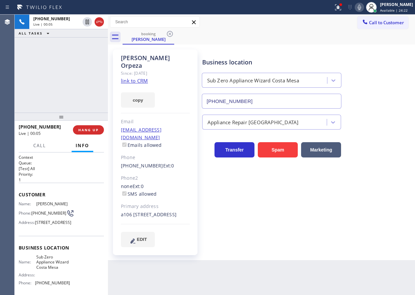
click at [138, 78] on link "link to CRM" at bounding box center [134, 81] width 27 height 7
click at [51, 270] on span "Sub Zero Appliance Wizard Costa Mesa" at bounding box center [52, 262] width 33 height 15
copy span "Sub Zero Appliance Wizard Costa Mesa"
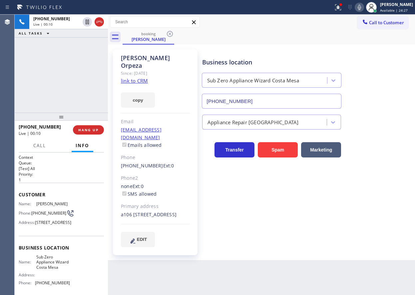
click at [285, 94] on input "[PHONE_NUMBER]" at bounding box center [272, 101] width 140 height 15
click at [239, 99] on input "[PHONE_NUMBER]" at bounding box center [272, 101] width 140 height 15
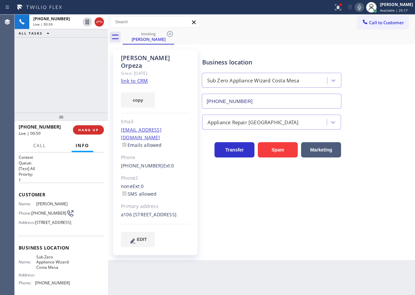
click at [363, 4] on icon at bounding box center [359, 7] width 8 height 8
click at [87, 24] on icon at bounding box center [86, 22] width 3 height 5
click at [362, 9] on icon at bounding box center [359, 7] width 8 height 8
click at [84, 22] on icon at bounding box center [87, 22] width 8 height 8
click at [373, 124] on div "Appliance Repair [GEOGRAPHIC_DATA]" at bounding box center [307, 121] width 212 height 18
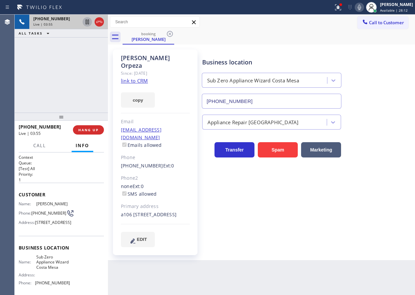
click at [361, 7] on icon at bounding box center [358, 7] width 3 height 5
click at [86, 21] on icon at bounding box center [86, 22] width 3 height 5
click at [387, 91] on div "Business location Sub Zero Appliance Wizard [GEOGRAPHIC_DATA] [PHONE_NUMBER]" at bounding box center [307, 79] width 212 height 60
click at [159, 211] on div "a106 [STREET_ADDRESS]" at bounding box center [155, 215] width 69 height 8
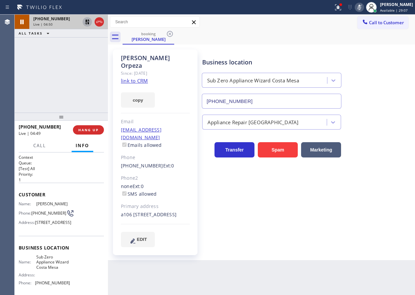
copy div "92627"
click at [379, 103] on div "Business location Sub Zero Appliance Wizard [GEOGRAPHIC_DATA] [PHONE_NUMBER]" at bounding box center [307, 79] width 212 height 60
click at [87, 19] on icon at bounding box center [87, 22] width 8 height 8
click at [363, 9] on icon at bounding box center [359, 7] width 8 height 8
click at [352, 197] on div "Business location Sub Zero Appliance Wizard [GEOGRAPHIC_DATA] [PHONE_NUMBER] Ap…" at bounding box center [307, 148] width 212 height 194
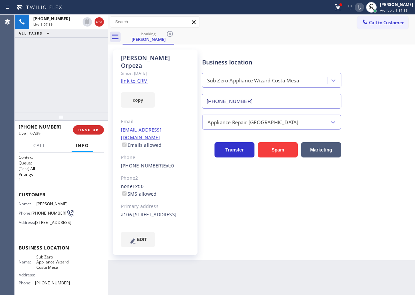
click at [363, 10] on icon at bounding box center [359, 7] width 8 height 8
click at [363, 9] on icon at bounding box center [359, 7] width 8 height 8
click at [341, 9] on icon at bounding box center [338, 7] width 6 height 6
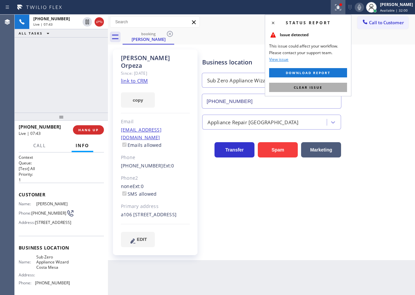
click at [329, 84] on button "Clear issue" at bounding box center [308, 87] width 78 height 9
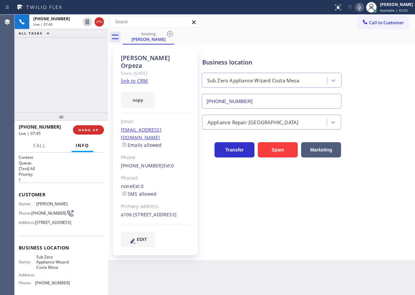
click at [381, 196] on div "Business location Sub Zero Appliance Wizard [GEOGRAPHIC_DATA] [PHONE_NUMBER] Ap…" at bounding box center [307, 148] width 212 height 194
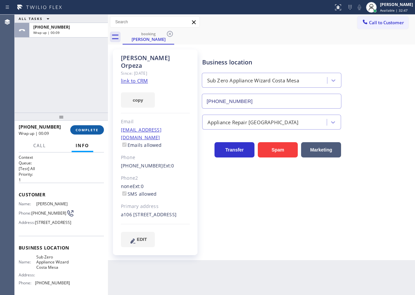
click at [86, 132] on span "COMPLETE" at bounding box center [87, 130] width 23 height 5
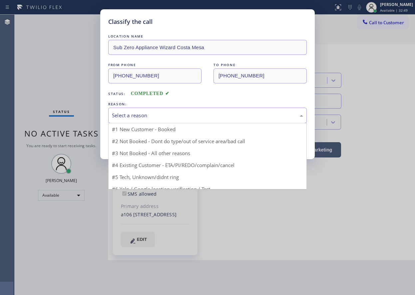
click at [147, 119] on div "Select a reason" at bounding box center [207, 116] width 191 height 8
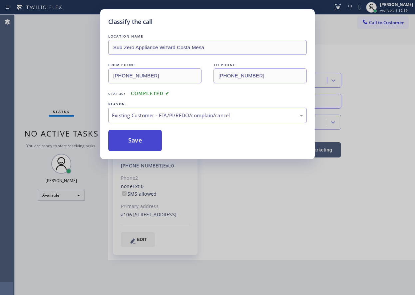
drag, startPoint x: 132, startPoint y: 149, endPoint x: 134, endPoint y: 51, distance: 97.5
click at [132, 148] on button "Save" at bounding box center [135, 140] width 54 height 21
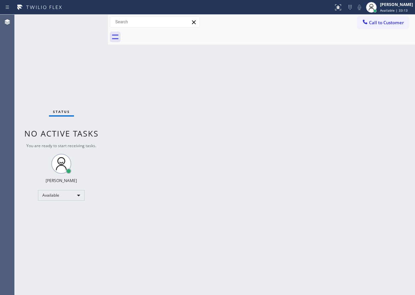
click at [375, 141] on div "Back to Dashboard Change Sender ID Customers Technicians Select a contact Outbo…" at bounding box center [261, 155] width 307 height 281
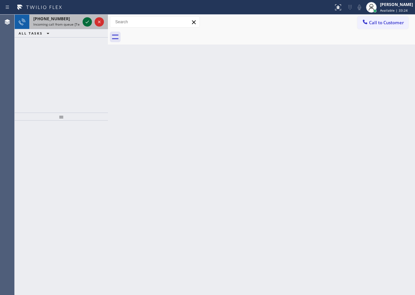
click at [89, 19] on icon at bounding box center [87, 22] width 8 height 8
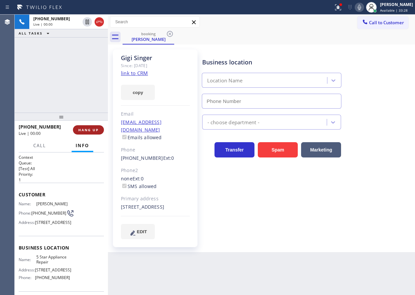
click at [94, 133] on button "HANG UP" at bounding box center [88, 129] width 31 height 9
type input "[PHONE_NUMBER]"
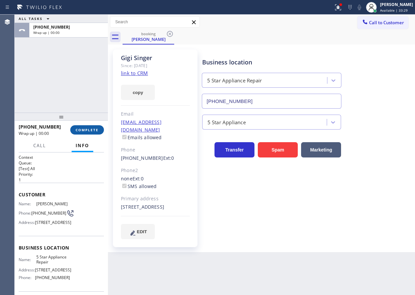
click at [94, 131] on span "COMPLETE" at bounding box center [87, 130] width 23 height 5
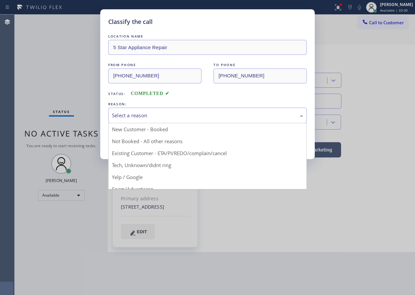
click at [147, 113] on div "Select a reason" at bounding box center [207, 116] width 191 height 8
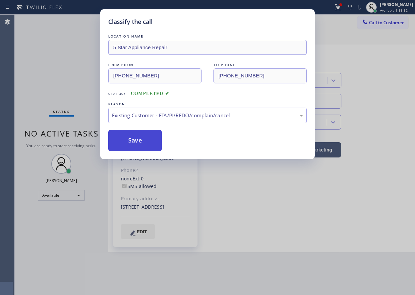
click at [147, 132] on button "Save" at bounding box center [135, 140] width 54 height 21
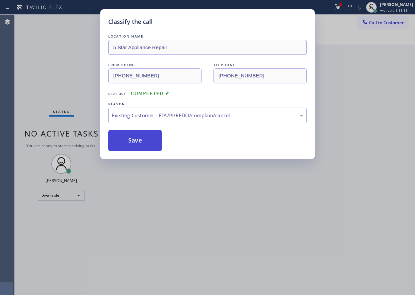
click at [147, 139] on button "Save" at bounding box center [135, 140] width 54 height 21
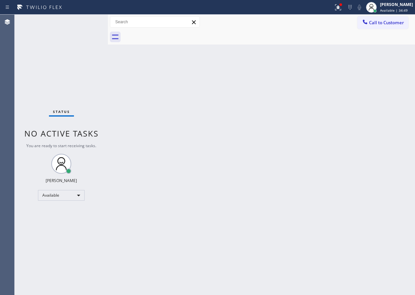
click at [361, 134] on div "Back to Dashboard Change Sender ID Customers Technicians Select a contact Outbo…" at bounding box center [261, 155] width 307 height 281
click at [339, 6] on div at bounding box center [337, 7] width 15 height 8
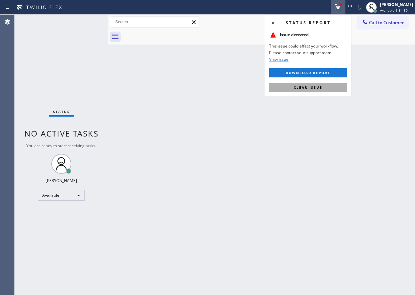
click at [330, 87] on button "Clear issue" at bounding box center [308, 87] width 78 height 9
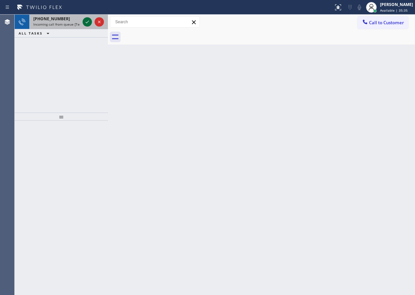
click at [85, 23] on icon at bounding box center [87, 22] width 8 height 8
click at [88, 21] on icon at bounding box center [87, 22] width 8 height 8
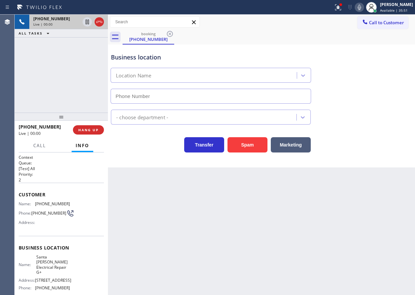
type input "[PHONE_NUMBER]"
click at [93, 132] on span "HANG UP" at bounding box center [88, 130] width 20 height 5
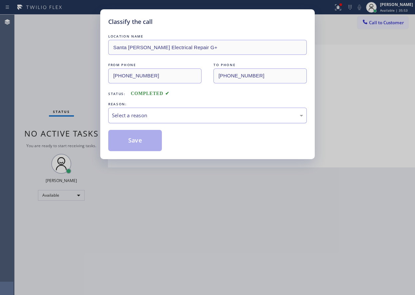
click at [163, 116] on div "Select a reason" at bounding box center [207, 116] width 191 height 8
click at [141, 138] on button "Save" at bounding box center [135, 140] width 54 height 21
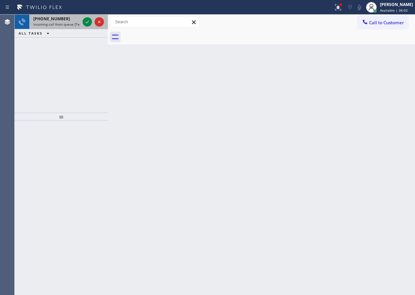
click at [62, 27] on div "[PHONE_NUMBER] Incoming call from queue [Test] All" at bounding box center [55, 22] width 52 height 15
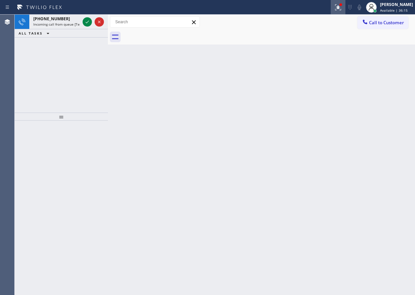
click at [342, 8] on icon at bounding box center [338, 7] width 8 height 8
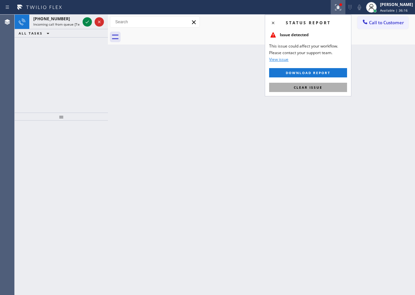
click at [325, 86] on button "Clear issue" at bounding box center [308, 87] width 78 height 9
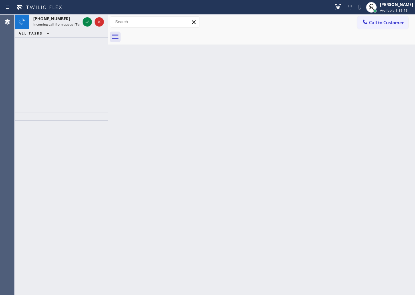
click at [164, 55] on div "Back to Dashboard Change Sender ID Customers Technicians Select a contact Outbo…" at bounding box center [261, 155] width 307 height 281
click at [85, 22] on icon at bounding box center [87, 22] width 8 height 8
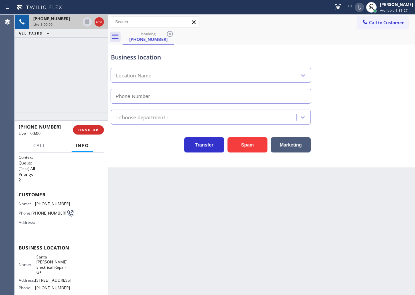
type input "[PHONE_NUMBER]"
click at [47, 261] on span "Santa [PERSON_NAME] Electrical Repair G+" at bounding box center [52, 265] width 33 height 21
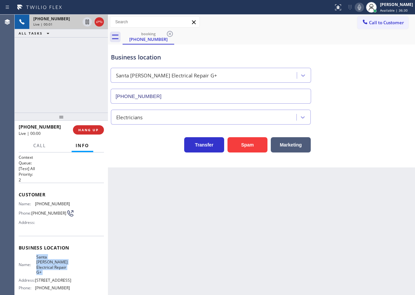
copy span "Santa [PERSON_NAME] Electrical Repair G+"
click at [180, 94] on input "[PHONE_NUMBER]" at bounding box center [210, 96] width 200 height 15
click at [56, 204] on span "[PHONE_NUMBER]" at bounding box center [52, 204] width 35 height 5
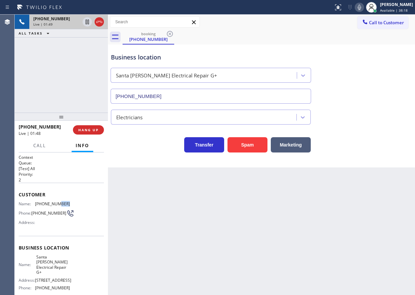
click at [56, 204] on span "[PHONE_NUMBER]" at bounding box center [52, 204] width 35 height 5
copy span "[PHONE_NUMBER]"
click at [363, 7] on icon at bounding box center [359, 7] width 8 height 8
click at [85, 19] on icon at bounding box center [87, 22] width 8 height 8
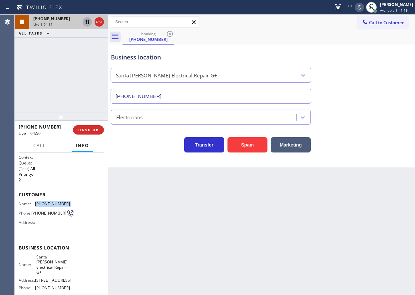
click at [88, 19] on icon at bounding box center [87, 22] width 8 height 8
click at [361, 5] on div at bounding box center [358, 7] width 9 height 8
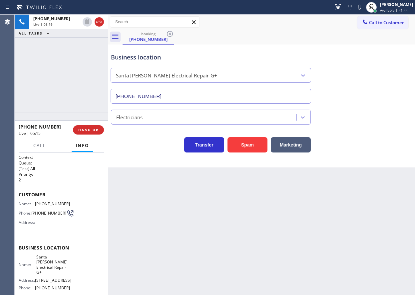
click at [26, 138] on div "[PHONE_NUMBER] Live | 05:15" at bounding box center [46, 129] width 54 height 17
click at [34, 145] on span "Call" at bounding box center [39, 146] width 13 height 6
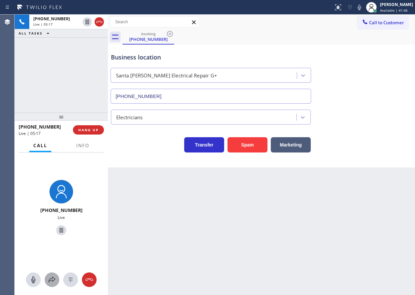
click at [54, 278] on icon at bounding box center [52, 280] width 8 height 8
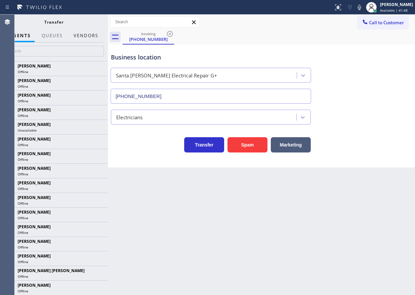
click at [89, 34] on button "Vendors" at bounding box center [86, 35] width 33 height 13
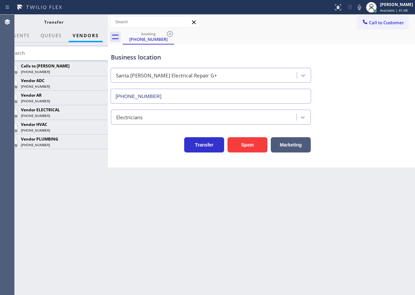
click at [0, 0] on button at bounding box center [0, 0] width 0 height 0
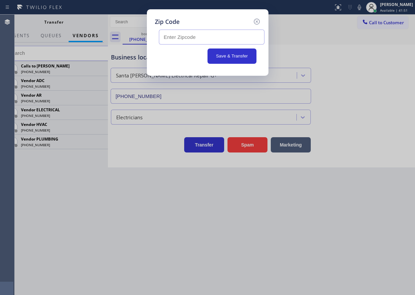
click at [227, 39] on input "text" at bounding box center [211, 37] width 105 height 15
paste input "90405"
type input "90405"
click at [226, 57] on button "Save & Transfer" at bounding box center [231, 56] width 49 height 15
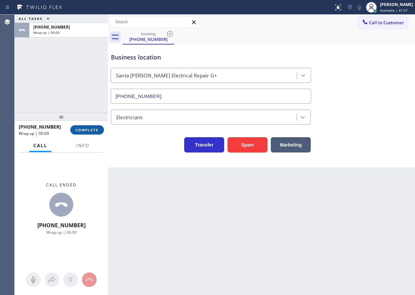
click at [87, 130] on span "COMPLETE" at bounding box center [87, 130] width 23 height 5
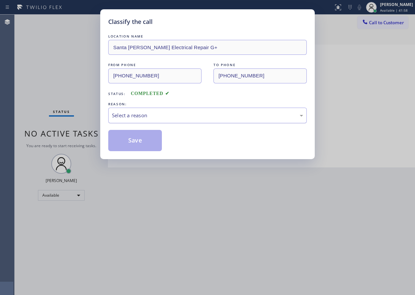
click at [216, 115] on div "Select a reason" at bounding box center [207, 116] width 191 height 8
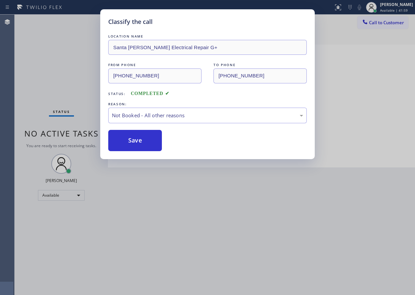
click at [132, 144] on button "Save" at bounding box center [135, 140] width 54 height 21
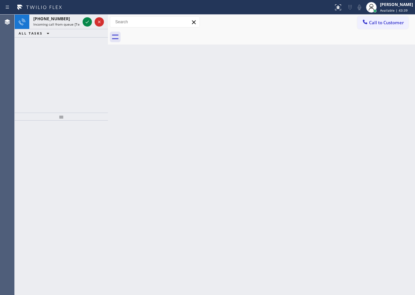
click at [369, 123] on div "Back to Dashboard Change Sender ID Customers Technicians Select a contact Outbo…" at bounding box center [261, 155] width 307 height 281
click at [86, 21] on icon at bounding box center [87, 22] width 8 height 8
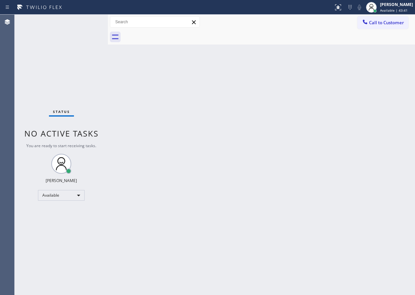
click at [86, 21] on div "Status No active tasks You are ready to start receiving tasks. [PERSON_NAME] Av…" at bounding box center [61, 155] width 93 height 281
click at [341, 8] on icon at bounding box center [338, 7] width 8 height 8
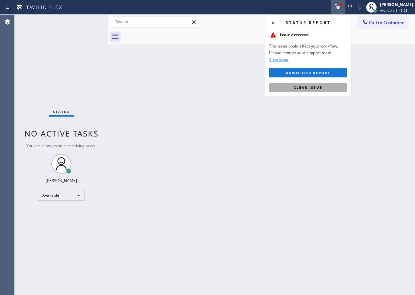
click at [326, 90] on button "Clear issue" at bounding box center [308, 87] width 78 height 9
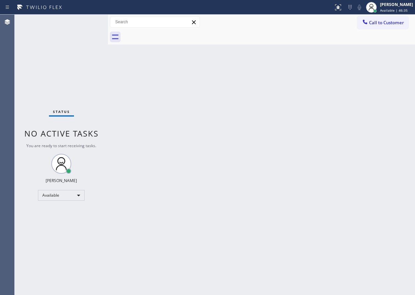
click at [347, 111] on div "Back to Dashboard Change Sender ID Customers Technicians Select a contact Outbo…" at bounding box center [261, 155] width 307 height 281
drag, startPoint x: 374, startPoint y: 115, endPoint x: 314, endPoint y: 129, distance: 61.2
click at [374, 115] on div "Back to Dashboard Change Sender ID Customers Technicians Select a contact Outbo…" at bounding box center [261, 155] width 307 height 281
click at [368, 213] on div "Back to Dashboard Change Sender ID Customers Technicians Select a contact Outbo…" at bounding box center [261, 155] width 307 height 281
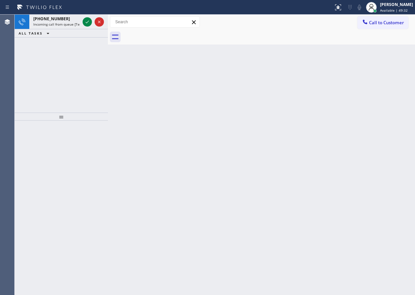
click at [349, 141] on div "Back to Dashboard Change Sender ID Customers Technicians Select a contact Outbo…" at bounding box center [261, 155] width 307 height 281
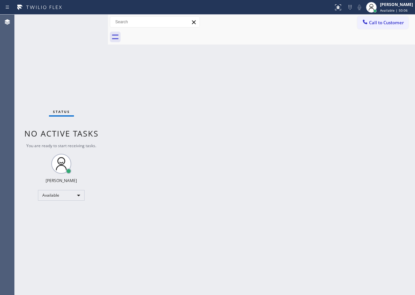
click at [366, 172] on div "Back to Dashboard Change Sender ID Customers Technicians Select a contact Outbo…" at bounding box center [261, 155] width 307 height 281
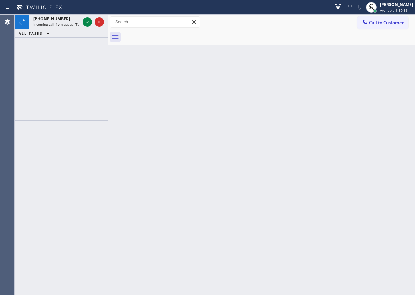
click at [398, 126] on div "Back to Dashboard Change Sender ID Customers Technicians Select a contact Outbo…" at bounding box center [261, 155] width 307 height 281
click at [84, 21] on icon at bounding box center [87, 22] width 8 height 8
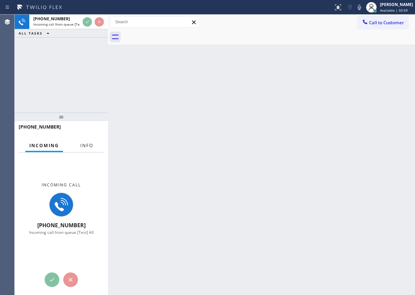
click at [86, 148] on span "Info" at bounding box center [86, 146] width 13 height 6
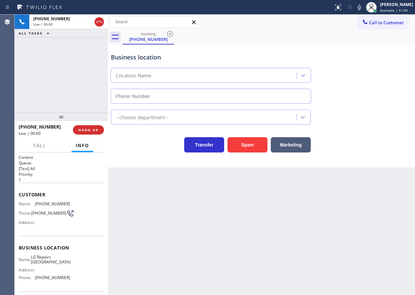
type input "[PHONE_NUMBER]"
click at [44, 261] on span "LG Repairs [GEOGRAPHIC_DATA]" at bounding box center [51, 260] width 40 height 10
click at [197, 96] on input "[PHONE_NUMBER]" at bounding box center [210, 96] width 200 height 15
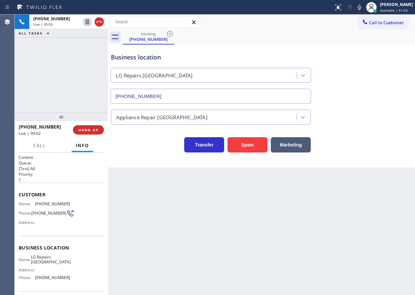
click at [197, 96] on input "[PHONE_NUMBER]" at bounding box center [210, 96] width 200 height 15
click at [43, 202] on span "[PHONE_NUMBER]" at bounding box center [52, 204] width 35 height 5
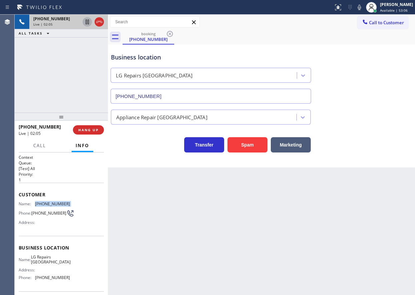
click at [84, 22] on icon at bounding box center [87, 22] width 8 height 8
click at [363, 8] on icon at bounding box center [359, 7] width 8 height 8
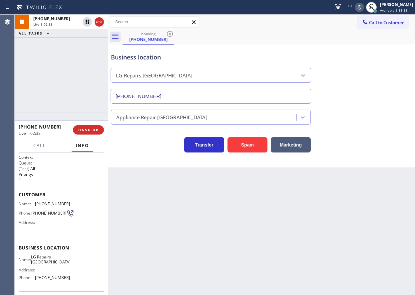
click at [402, 139] on div "Transfer Spam Marketing" at bounding box center [260, 141] width 303 height 21
click at [362, 6] on icon at bounding box center [359, 7] width 8 height 8
click at [85, 21] on icon at bounding box center [87, 22] width 5 height 5
click at [37, 150] on button "Call" at bounding box center [39, 145] width 21 height 13
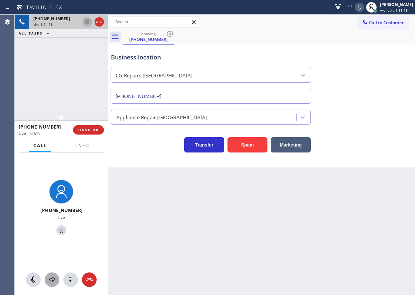
click at [48, 279] on icon at bounding box center [52, 280] width 8 height 8
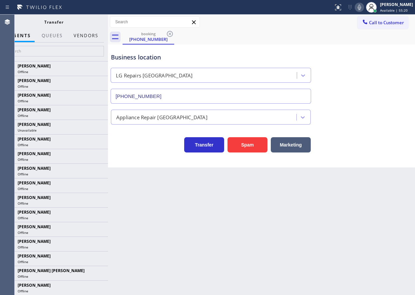
click at [94, 33] on button "Vendors" at bounding box center [86, 35] width 33 height 13
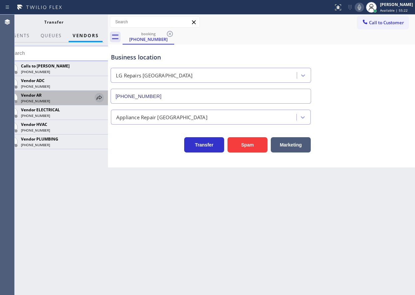
click at [98, 96] on icon at bounding box center [99, 98] width 8 height 8
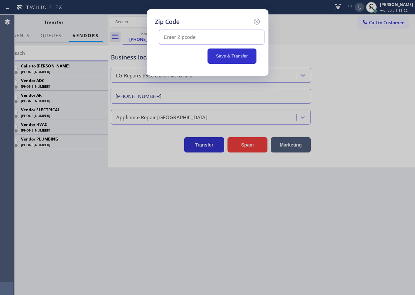
click at [193, 33] on input "text" at bounding box center [211, 37] width 105 height 15
paste input "80465"
type input "80465"
click at [228, 58] on button "Save & Transfer" at bounding box center [231, 56] width 49 height 15
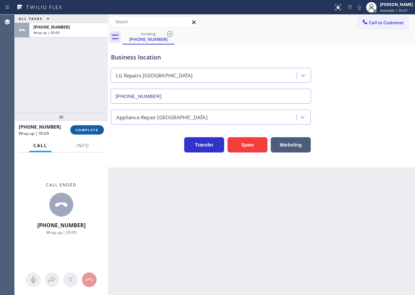
click at [88, 129] on span "COMPLETE" at bounding box center [87, 130] width 23 height 5
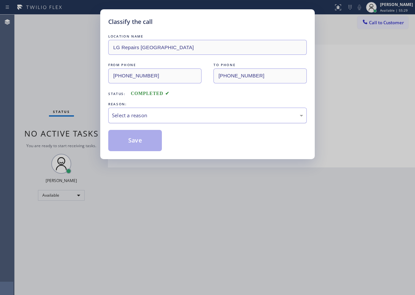
click at [163, 118] on div "Select a reason" at bounding box center [207, 116] width 191 height 8
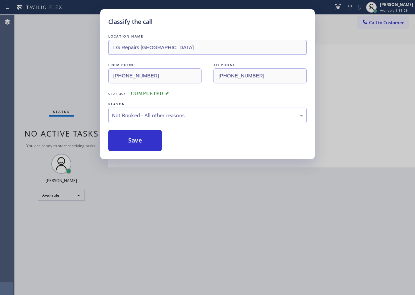
click at [137, 139] on button "Save" at bounding box center [135, 140] width 54 height 21
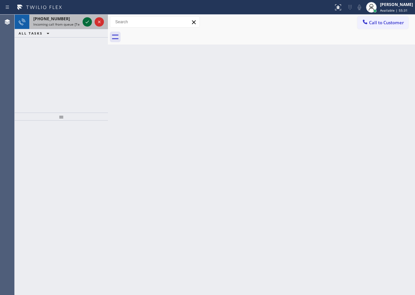
click at [85, 22] on icon at bounding box center [87, 22] width 8 height 8
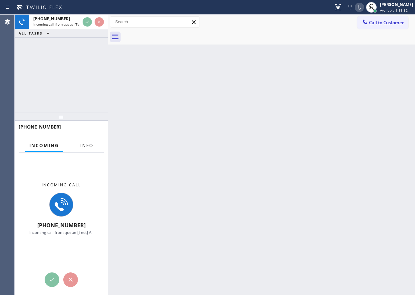
click at [90, 147] on span "Info" at bounding box center [86, 146] width 13 height 6
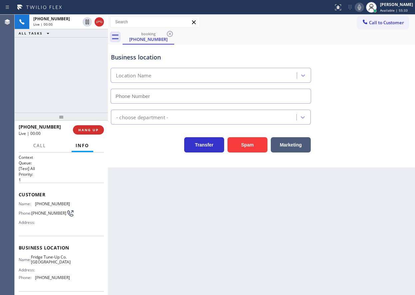
type input "[PHONE_NUMBER]"
click at [84, 132] on span "HANG UP" at bounding box center [88, 130] width 20 height 5
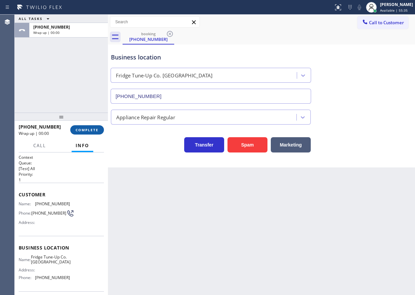
click at [84, 132] on span "COMPLETE" at bounding box center [87, 130] width 23 height 5
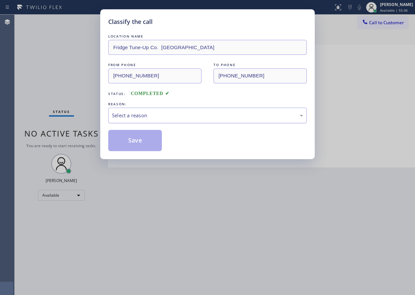
click at [146, 114] on div "Select a reason" at bounding box center [207, 116] width 191 height 8
click at [128, 143] on button "Save" at bounding box center [135, 140] width 54 height 21
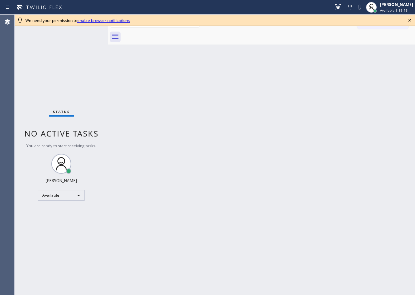
click at [409, 18] on icon at bounding box center [409, 20] width 8 height 8
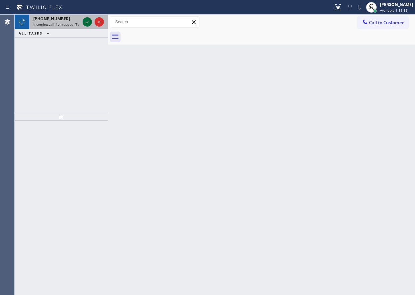
click at [90, 22] on icon at bounding box center [87, 22] width 8 height 8
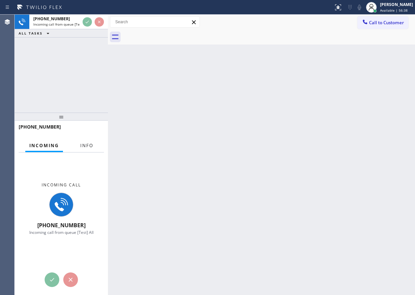
click at [78, 141] on button "Info" at bounding box center [86, 145] width 21 height 13
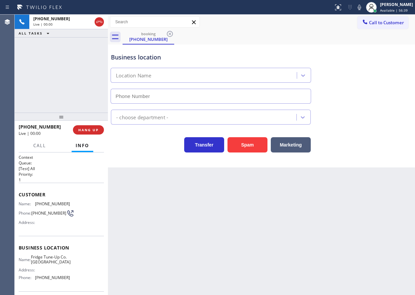
type input "[PHONE_NUMBER]"
click at [53, 276] on div "Name: Fridge Tune-Up Co. Cedar Hill Address: Phone: (214) 699-5489" at bounding box center [44, 269] width 51 height 29
click at [56, 265] on span "Fridge Tune-Up Co. [GEOGRAPHIC_DATA]" at bounding box center [51, 260] width 40 height 10
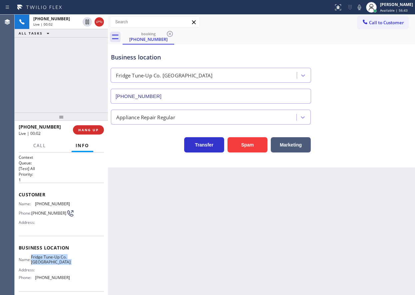
copy span "Fridge Tune-Up Co. [GEOGRAPHIC_DATA]"
click at [175, 89] on input "[PHONE_NUMBER]" at bounding box center [210, 96] width 200 height 15
click at [43, 204] on span "[PHONE_NUMBER]" at bounding box center [52, 204] width 35 height 5
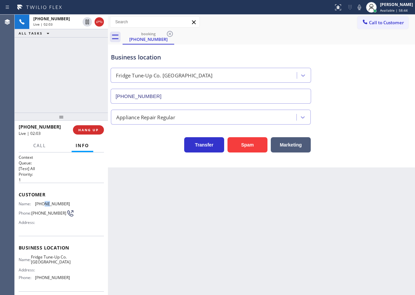
click at [43, 204] on span "[PHONE_NUMBER]" at bounding box center [52, 204] width 35 height 5
copy span "[PHONE_NUMBER]"
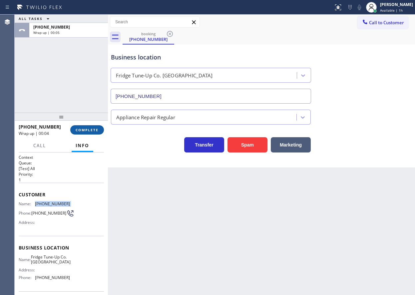
click at [92, 129] on span "COMPLETE" at bounding box center [87, 130] width 23 height 5
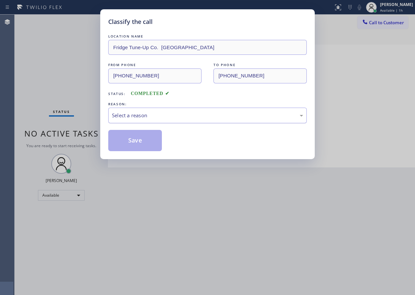
click at [145, 116] on div "Select a reason" at bounding box center [207, 116] width 191 height 8
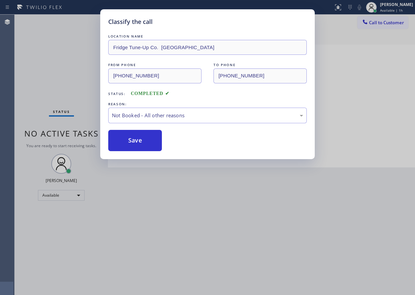
click at [134, 143] on button "Save" at bounding box center [135, 140] width 54 height 21
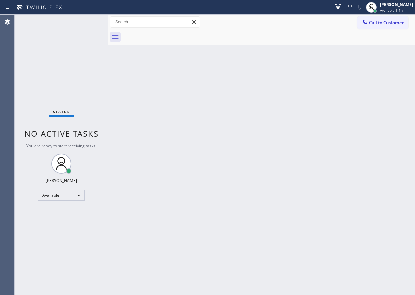
click at [85, 21] on div "Status No active tasks You are ready to start receiving tasks. [PERSON_NAME] Av…" at bounding box center [61, 155] width 93 height 281
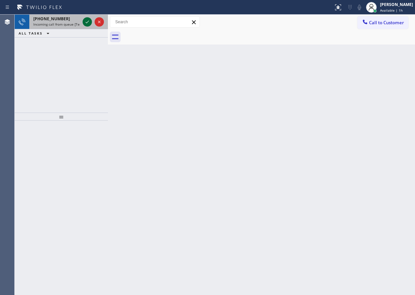
click at [85, 22] on icon at bounding box center [87, 22] width 8 height 8
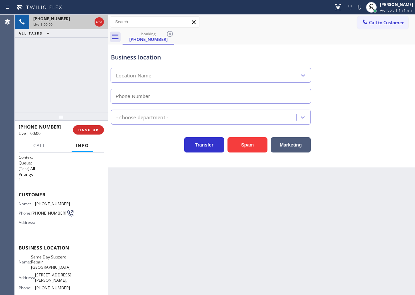
type input "(786) 755-0906"
click at [56, 263] on span "Same Day Subzero Repair Palmetto Bay" at bounding box center [51, 262] width 40 height 15
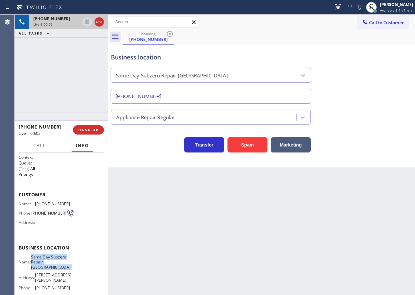
click at [56, 263] on span "Same Day Subzero Repair Palmetto Bay" at bounding box center [51, 262] width 40 height 15
copy span "Same Day Subzero Repair Palmetto Bay"
click at [217, 95] on input "(786) 755-0906" at bounding box center [210, 96] width 200 height 15
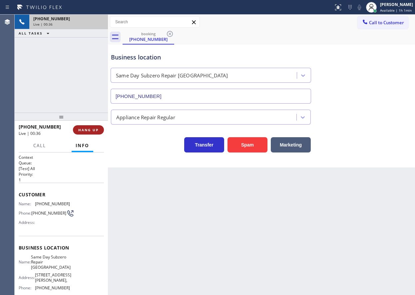
click at [99, 129] on button "HANG UP" at bounding box center [88, 129] width 31 height 9
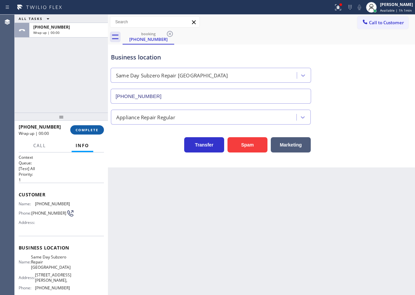
click at [78, 134] on button "COMPLETE" at bounding box center [87, 129] width 34 height 9
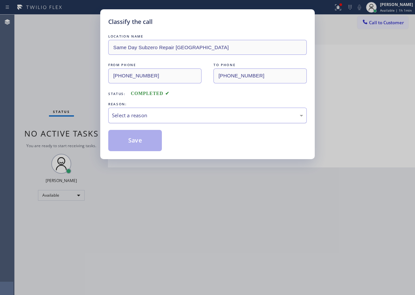
click at [160, 114] on div "Select a reason" at bounding box center [207, 116] width 191 height 8
click at [144, 144] on button "Save" at bounding box center [135, 140] width 54 height 21
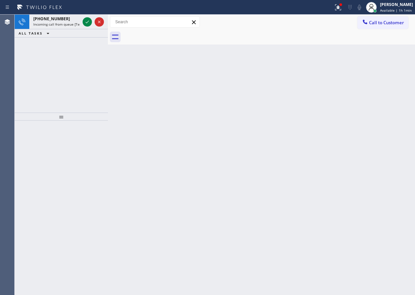
drag, startPoint x: 358, startPoint y: 105, endPoint x: 140, endPoint y: 80, distance: 219.6
click at [359, 105] on div "Back to Dashboard Change Sender ID Customers Technicians Select a contact Outbo…" at bounding box center [261, 155] width 307 height 281
click at [86, 22] on icon at bounding box center [87, 22] width 8 height 8
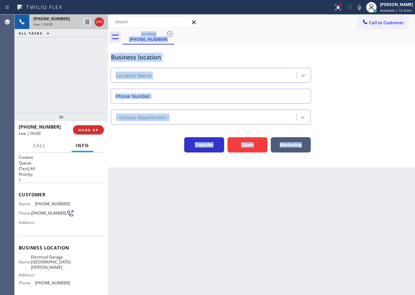
type input "(805) 360-3434"
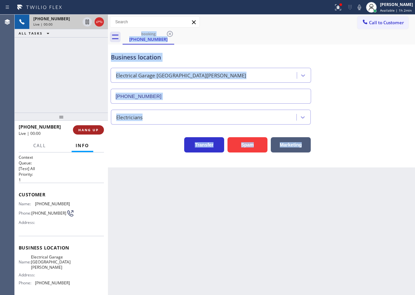
click at [87, 127] on button "HANG UP" at bounding box center [88, 129] width 31 height 9
click at [87, 128] on span "HANG UP" at bounding box center [88, 130] width 20 height 5
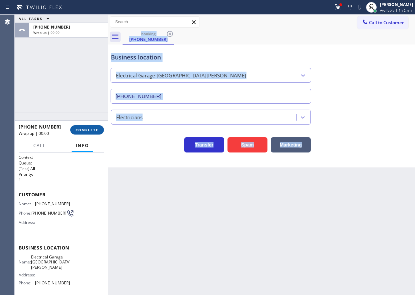
click at [99, 126] on button "COMPLETE" at bounding box center [87, 129] width 34 height 9
click at [138, 168] on div "Back to Dashboard Change Sender ID Customers Technicians Select a contact Outbo…" at bounding box center [261, 155] width 307 height 281
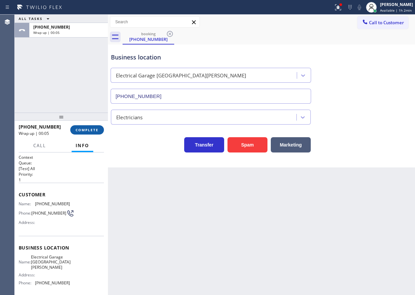
click at [88, 129] on span "COMPLETE" at bounding box center [87, 130] width 23 height 5
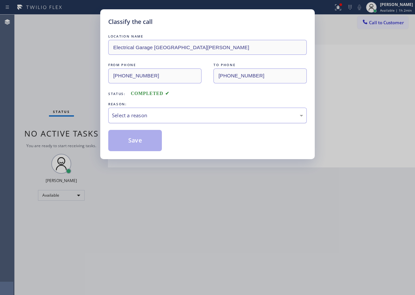
click at [159, 123] on div "Select a reason" at bounding box center [207, 116] width 198 height 16
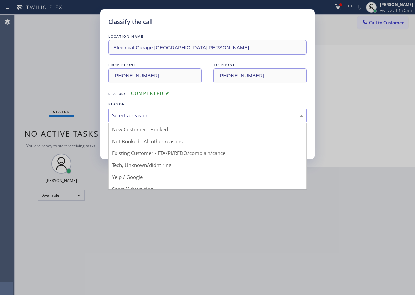
drag, startPoint x: 155, startPoint y: 168, endPoint x: 145, endPoint y: 153, distance: 17.4
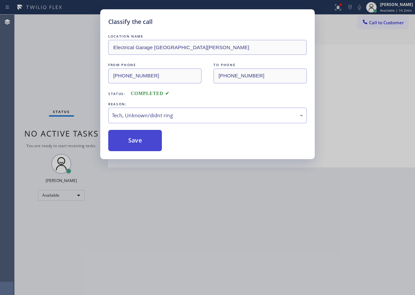
click at [138, 142] on button "Save" at bounding box center [135, 140] width 54 height 21
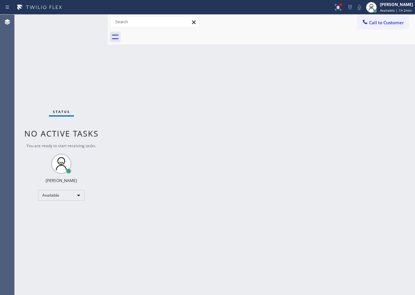
click at [346, 75] on div "Back to Dashboard Change Sender ID Customers Technicians Select a contact Outbo…" at bounding box center [261, 155] width 307 height 281
click at [335, 5] on div at bounding box center [337, 7] width 15 height 8
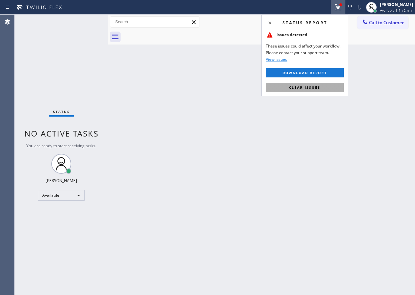
click at [321, 88] on button "Clear issues" at bounding box center [304, 87] width 78 height 9
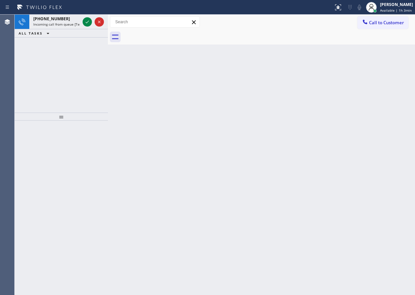
drag, startPoint x: 364, startPoint y: 149, endPoint x: 210, endPoint y: 46, distance: 184.9
click at [364, 149] on div "Back to Dashboard Change Sender ID Customers Technicians Select a contact Outbo…" at bounding box center [261, 155] width 307 height 281
click at [85, 23] on icon at bounding box center [87, 22] width 8 height 8
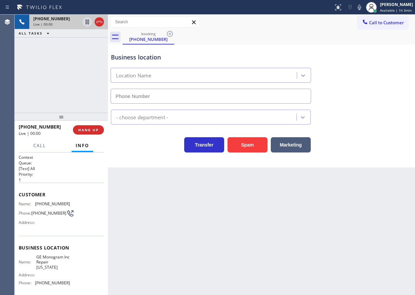
type input "(332) 456-0495"
click at [46, 265] on span "GE Monogram Inc Repair New York" at bounding box center [52, 262] width 33 height 15
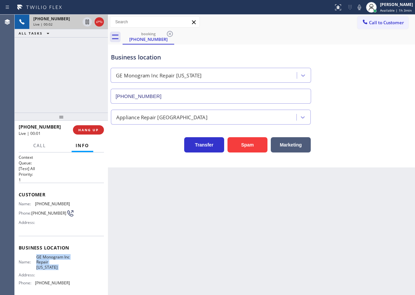
click at [46, 265] on span "GE Monogram Inc Repair New York" at bounding box center [52, 262] width 33 height 15
copy span "GE Monogram Inc Repair New York"
click at [153, 95] on input "(332) 456-0495" at bounding box center [210, 96] width 200 height 15
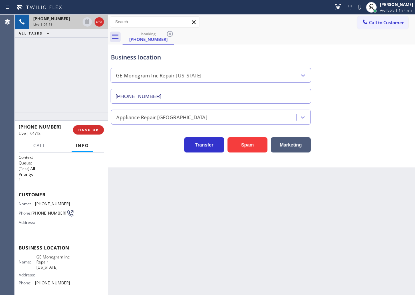
click at [54, 204] on span "(609) 203-6453" at bounding box center [52, 204] width 35 height 5
copy span "(609) 203-6453"
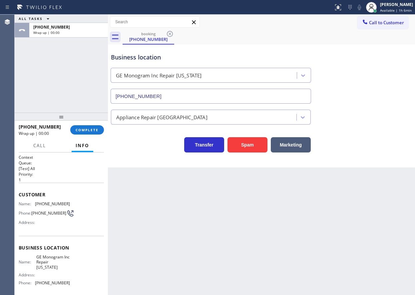
click at [93, 124] on div "+16092036453 Wrap up | 00:00 COMPLETE" at bounding box center [61, 129] width 85 height 17
click at [96, 130] on span "COMPLETE" at bounding box center [87, 130] width 23 height 5
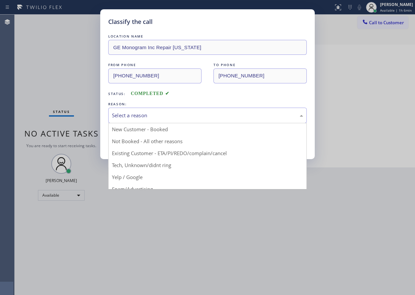
click at [146, 115] on div "Select a reason" at bounding box center [207, 116] width 191 height 8
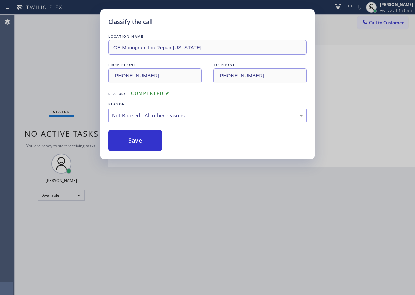
click at [142, 141] on button "Save" at bounding box center [135, 140] width 54 height 21
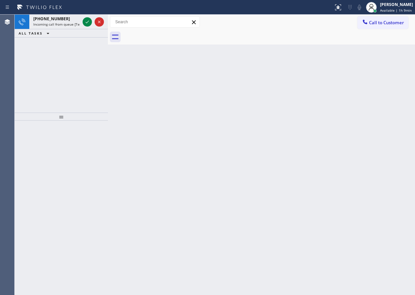
click at [382, 110] on div "Back to Dashboard Change Sender ID Customers Technicians Select a contact Outbo…" at bounding box center [261, 155] width 307 height 281
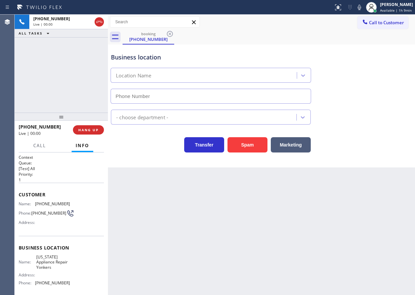
type input "(914) 873-0795"
click at [45, 270] on span "New York Appliance Repair Yonkers" at bounding box center [52, 262] width 33 height 15
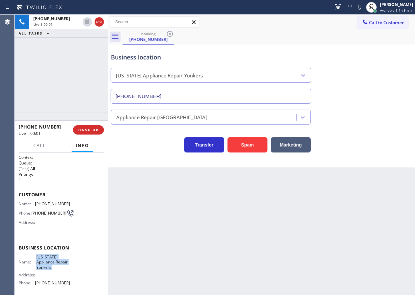
click at [45, 270] on span "New York Appliance Repair Yonkers" at bounding box center [52, 262] width 33 height 15
copy span "New York Appliance Repair Yonkers"
click at [185, 100] on input "(914) 873-0795" at bounding box center [210, 96] width 200 height 15
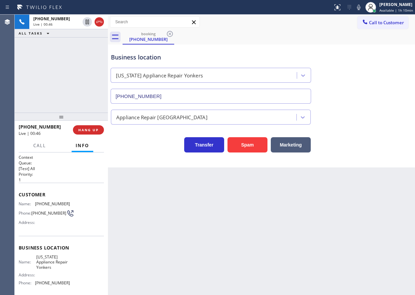
click at [50, 203] on span "(518) 694-2430" at bounding box center [52, 204] width 35 height 5
copy span "(518) 694-2430"
click at [90, 131] on span "HANG UP" at bounding box center [88, 130] width 20 height 5
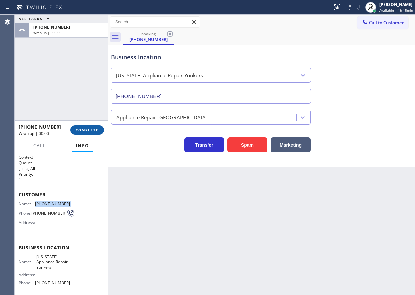
click at [90, 131] on span "COMPLETE" at bounding box center [87, 130] width 23 height 5
click at [169, 239] on div "Back to Dashboard Change Sender ID Customers Technicians Select a contact Outbo…" at bounding box center [261, 155] width 307 height 281
click at [82, 128] on span "COMPLETE" at bounding box center [87, 130] width 23 height 5
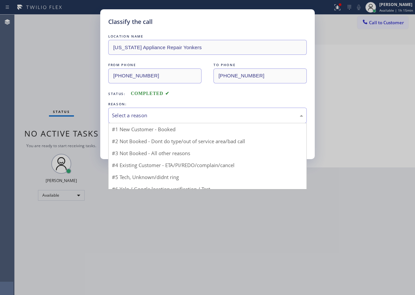
click at [160, 111] on div "Select a reason" at bounding box center [207, 116] width 198 height 16
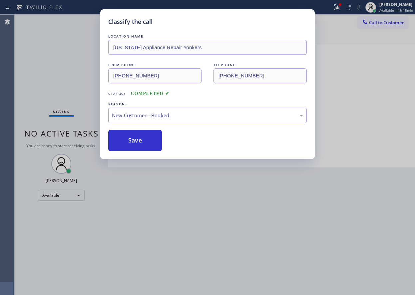
click at [133, 143] on button "Save" at bounding box center [135, 140] width 54 height 21
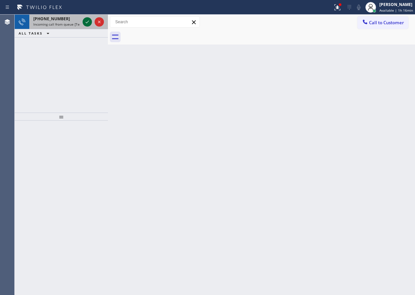
click at [86, 22] on icon at bounding box center [87, 22] width 8 height 8
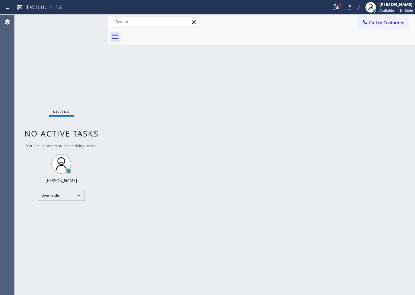
click at [85, 22] on div "Status No active tasks You are ready to start receiving tasks. [PERSON_NAME] Av…" at bounding box center [61, 155] width 93 height 281
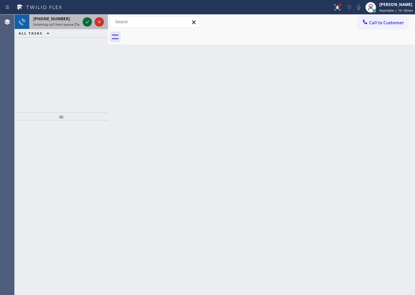
click at [86, 19] on icon at bounding box center [87, 22] width 8 height 8
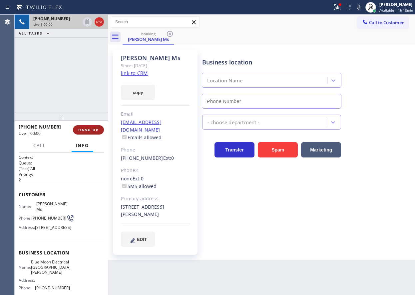
click at [89, 131] on span "HANG UP" at bounding box center [88, 130] width 20 height 5
type input "(310) 893-5107"
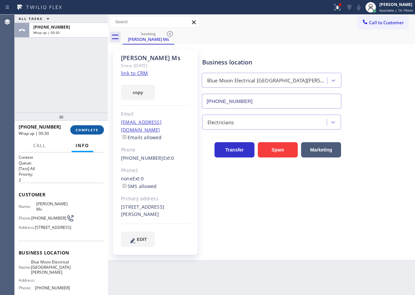
click at [95, 126] on button "COMPLETE" at bounding box center [87, 129] width 34 height 9
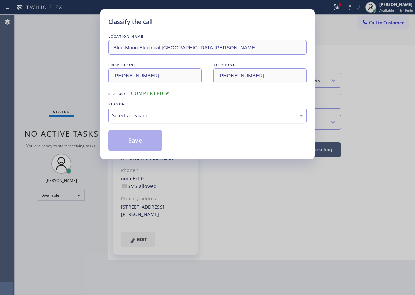
click at [174, 118] on div "Select a reason" at bounding box center [207, 116] width 191 height 8
click at [137, 145] on button "Save" at bounding box center [135, 140] width 54 height 21
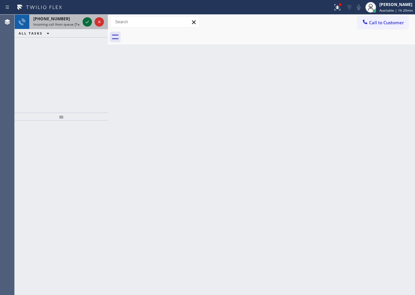
click at [85, 21] on icon at bounding box center [87, 22] width 8 height 8
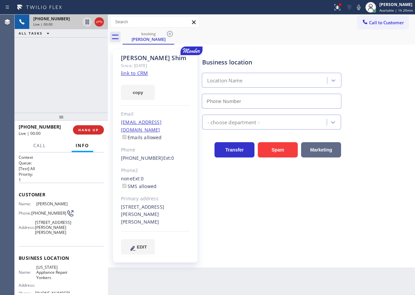
type input "(914) 873-0795"
click at [53, 276] on span "New York Appliance Repair Yonkers" at bounding box center [52, 272] width 33 height 15
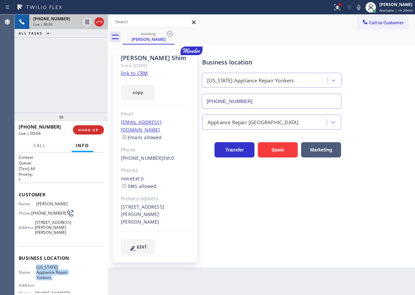
click at [53, 276] on span "New York Appliance Repair Yonkers" at bounding box center [52, 272] width 33 height 15
copy span "New York Appliance Repair Yonkers"
click at [286, 102] on input "(914) 873-0795" at bounding box center [272, 101] width 140 height 15
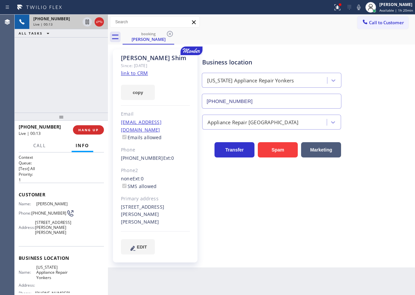
click at [142, 76] on link "link to CRM" at bounding box center [134, 73] width 27 height 7
click at [96, 130] on span "HANG UP" at bounding box center [88, 130] width 20 height 5
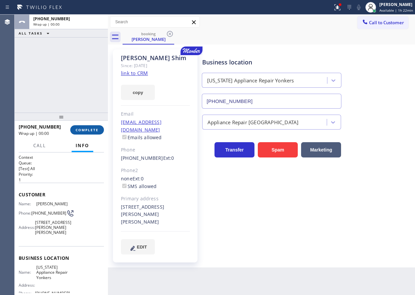
click at [96, 130] on span "COMPLETE" at bounding box center [87, 130] width 23 height 5
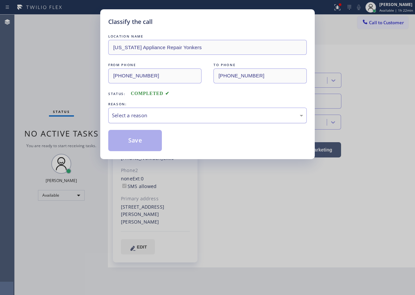
click at [158, 114] on div "Select a reason" at bounding box center [207, 116] width 191 height 8
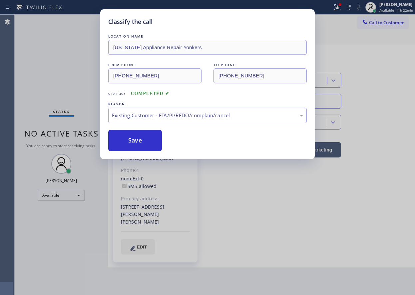
click at [144, 146] on button "Save" at bounding box center [135, 140] width 54 height 21
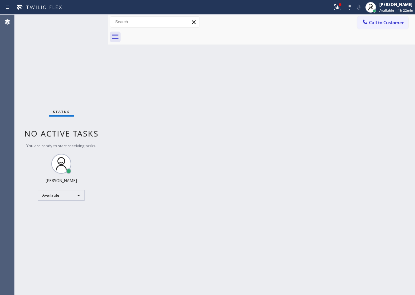
drag, startPoint x: 370, startPoint y: 216, endPoint x: 352, endPoint y: 195, distance: 27.9
click at [370, 216] on div "Back to Dashboard Change Sender ID Customers Technicians Select a contact Outbo…" at bounding box center [261, 155] width 307 height 281
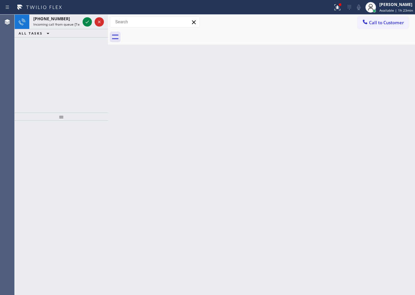
click at [87, 25] on icon at bounding box center [87, 22] width 8 height 8
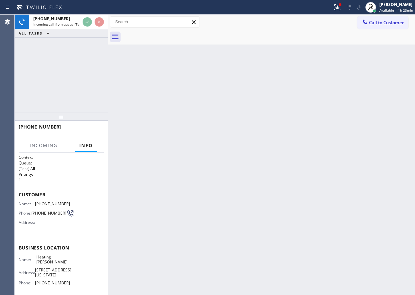
click at [229, 112] on div "Back to Dashboard Change Sender ID Customers Technicians Select a contact Outbo…" at bounding box center [261, 155] width 307 height 281
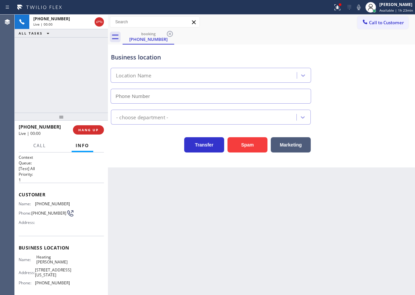
type input "(424) 206-6795"
click at [93, 131] on span "HANG UP" at bounding box center [88, 130] width 20 height 5
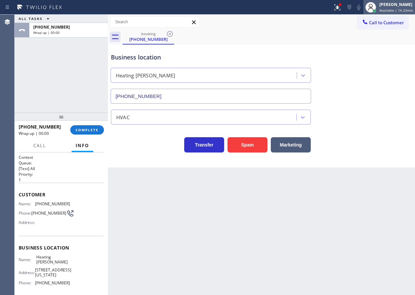
click at [389, 12] on span "Available | 1h 23min" at bounding box center [396, 10] width 34 height 5
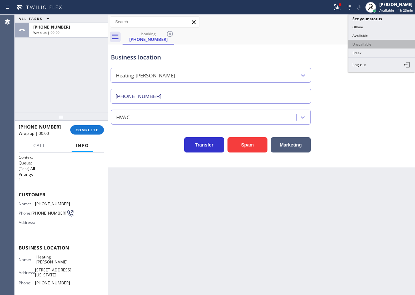
click at [367, 45] on button "Unavailable" at bounding box center [381, 44] width 67 height 9
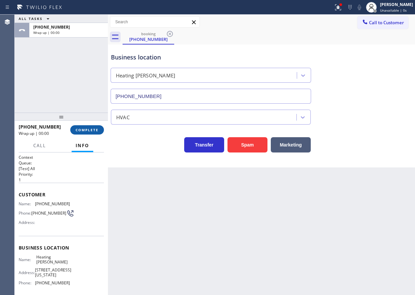
click at [93, 130] on span "COMPLETE" at bounding box center [87, 130] width 23 height 5
click at [156, 125] on div "Transfer Spam Marketing" at bounding box center [260, 139] width 303 height 28
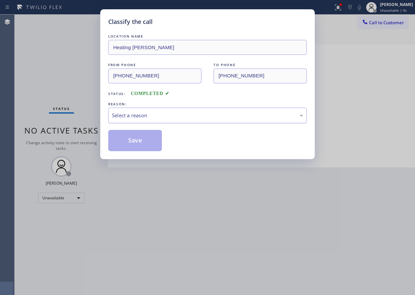
drag, startPoint x: 156, startPoint y: 125, endPoint x: 178, endPoint y: 120, distance: 22.1
click at [184, 115] on div "Select a reason" at bounding box center [207, 116] width 191 height 8
click at [126, 140] on button "Save" at bounding box center [135, 140] width 54 height 21
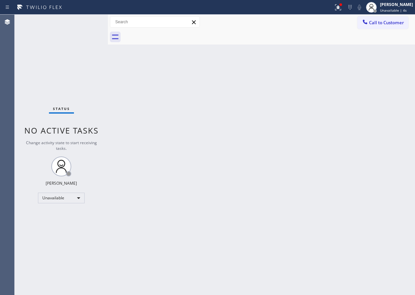
click at [394, 107] on div "Back to Dashboard Change Sender ID Customers Technicians Select a contact Outbo…" at bounding box center [261, 155] width 307 height 281
click at [390, 12] on span "Unavailable | 5s" at bounding box center [393, 10] width 27 height 5
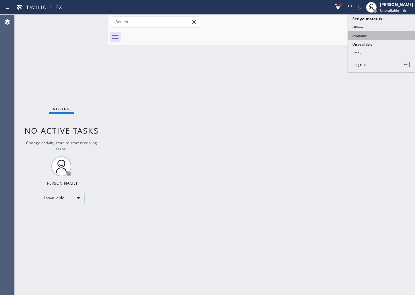
click at [369, 34] on button "Available" at bounding box center [381, 35] width 67 height 9
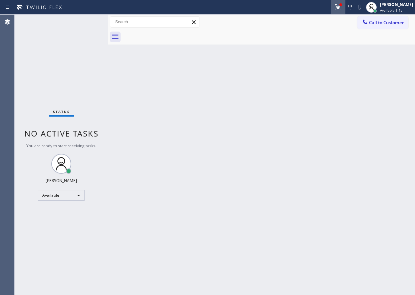
click at [345, 10] on div at bounding box center [337, 7] width 15 height 8
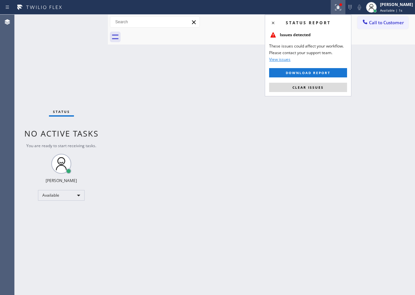
click at [339, 93] on div "Status report Issues detected These issues could affect your workflow. Please c…" at bounding box center [307, 56] width 86 height 82
click at [338, 86] on button "Clear issues" at bounding box center [308, 87] width 78 height 9
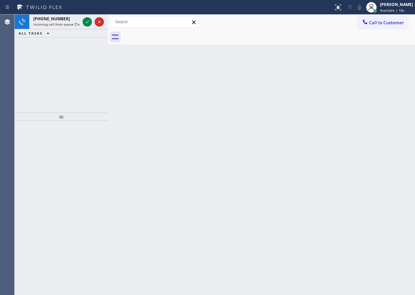
click at [368, 136] on div "Back to Dashboard Change Sender ID Customers Technicians Select a contact Outbo…" at bounding box center [261, 155] width 307 height 281
click at [88, 22] on icon at bounding box center [87, 22] width 8 height 8
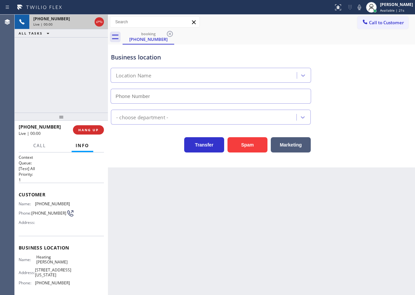
type input "(424) 206-6795"
click at [57, 263] on span "Heating Masters Marina Del Rey" at bounding box center [52, 260] width 33 height 10
copy span "Heating Masters Marina Del Rey"
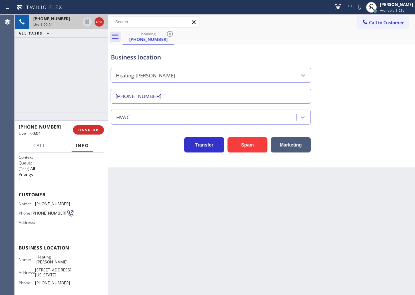
click at [174, 98] on input "(424) 206-6795" at bounding box center [210, 96] width 200 height 15
click at [361, 10] on icon at bounding box center [359, 7] width 8 height 8
click at [363, 9] on icon at bounding box center [359, 7] width 8 height 8
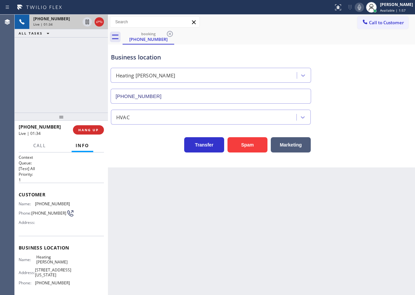
click at [48, 202] on span "(310) 766-4056" at bounding box center [52, 204] width 35 height 5
copy span "(310) 766-4056"
click at [363, 6] on icon at bounding box center [359, 7] width 8 height 8
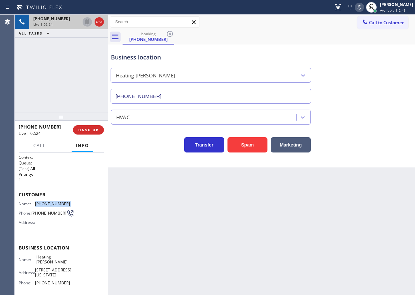
click at [88, 24] on icon at bounding box center [87, 22] width 8 height 8
click at [86, 20] on icon at bounding box center [87, 22] width 5 height 5
click at [363, 9] on icon at bounding box center [359, 7] width 8 height 8
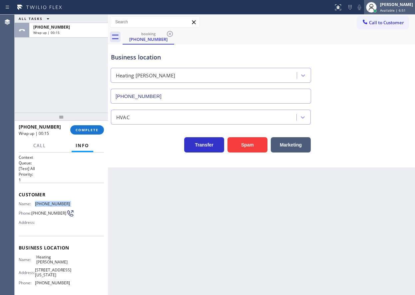
click at [395, 11] on span "Available | 6:51" at bounding box center [393, 10] width 26 height 5
click at [281, 44] on div "Business location Heating Masters Marina Del Rey (424) 206-6795" at bounding box center [260, 74] width 303 height 60
click at [88, 130] on span "COMPLETE" at bounding box center [87, 130] width 23 height 5
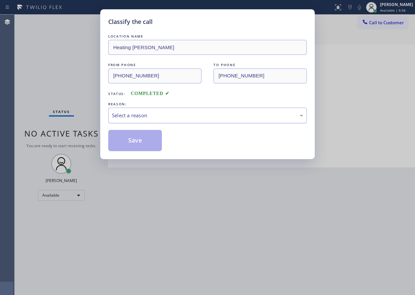
click at [165, 116] on div "Select a reason" at bounding box center [207, 116] width 191 height 8
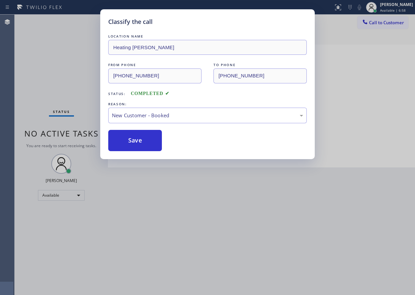
click at [139, 137] on button "Save" at bounding box center [135, 140] width 54 height 21
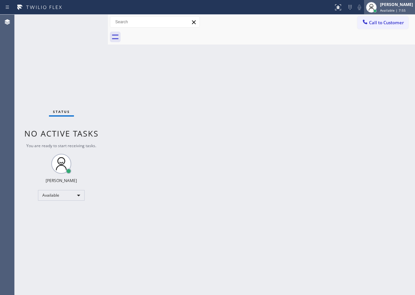
click at [401, 14] on div "Paula Arnado Available | 7:55" at bounding box center [389, 7] width 51 height 15
click at [227, 142] on div "Back to Dashboard Change Sender ID Customers Technicians Select a contact Outbo…" at bounding box center [261, 155] width 307 height 281
click at [392, 3] on div "[PERSON_NAME]" at bounding box center [396, 5] width 33 height 6
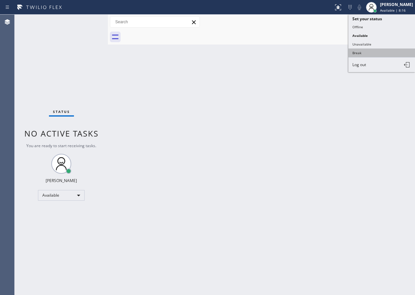
click at [382, 50] on button "Break" at bounding box center [381, 53] width 67 height 9
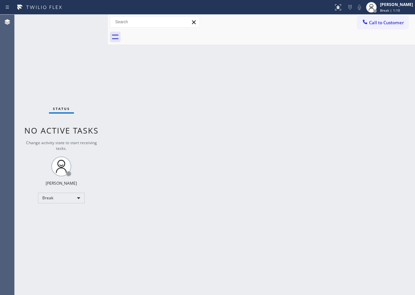
click at [361, 95] on div "Back to Dashboard Change Sender ID Customers Technicians Select a contact Outbo…" at bounding box center [261, 155] width 307 height 281
